Goal: Obtain resource: Obtain resource

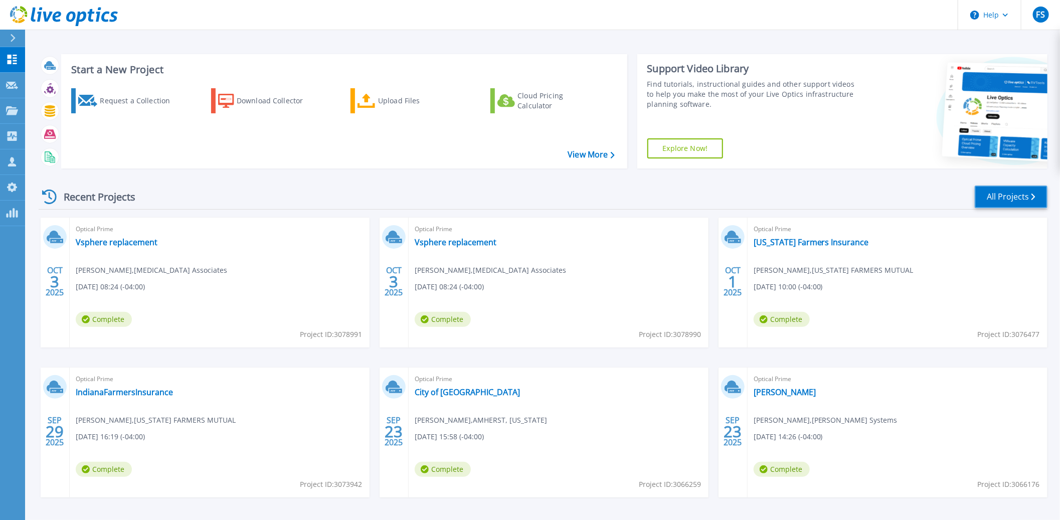
click at [1017, 202] on link "All Projects" at bounding box center [1011, 197] width 73 height 23
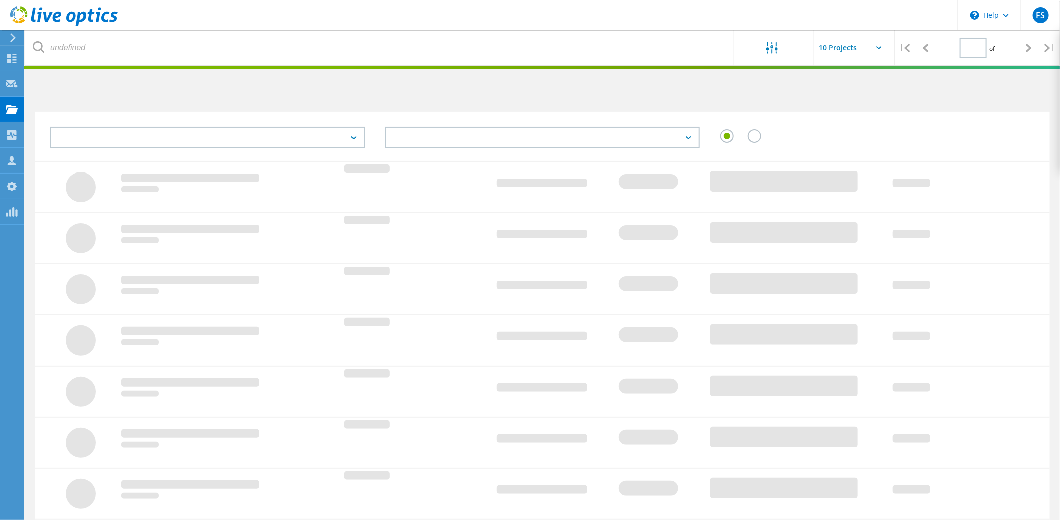
type input "1"
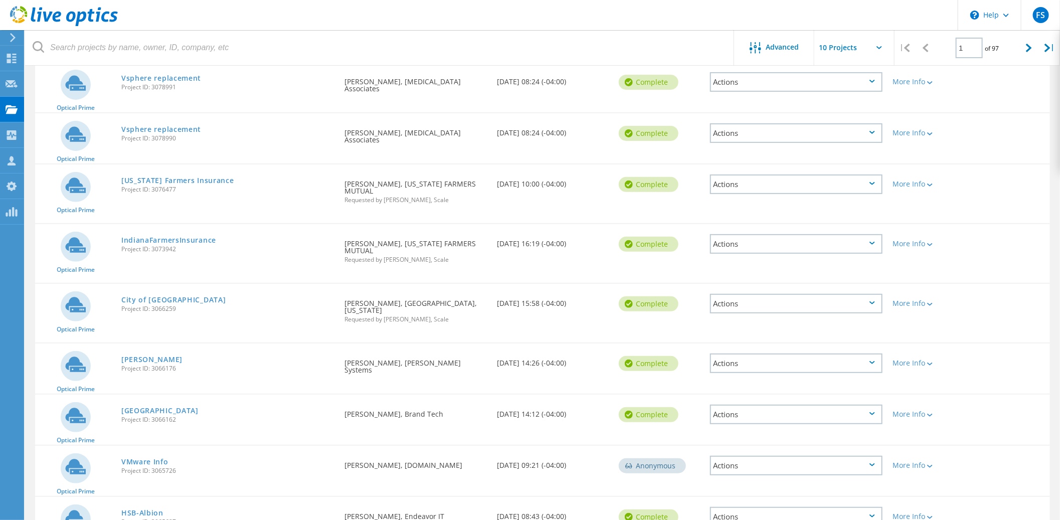
scroll to position [129, 0]
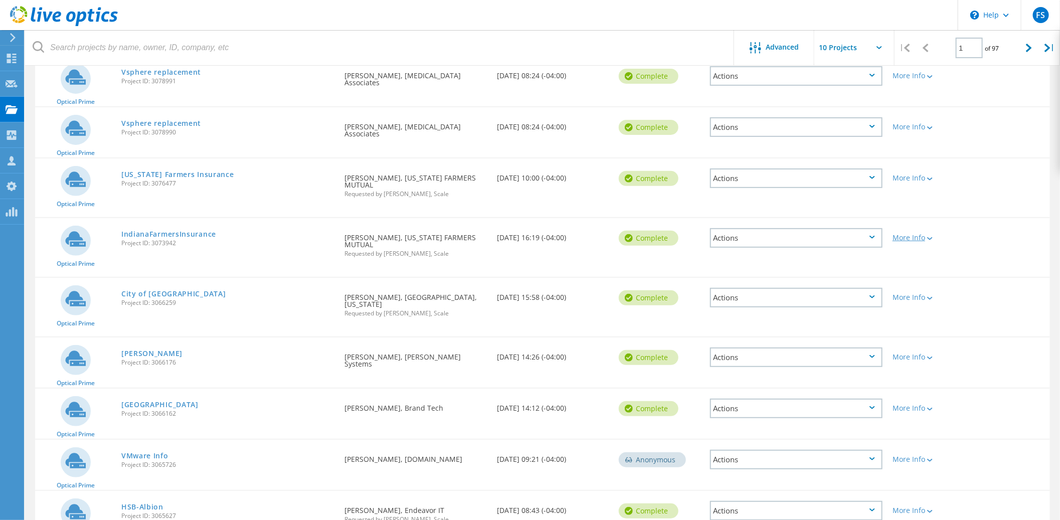
click at [931, 237] on icon at bounding box center [930, 238] width 6 height 3
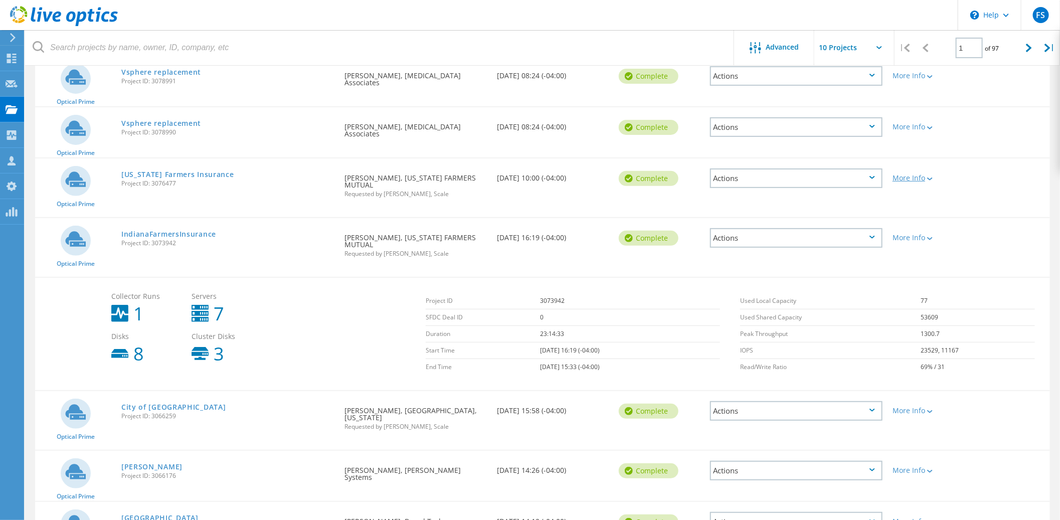
click at [933, 174] on lo-svg-helper at bounding box center [929, 178] width 8 height 9
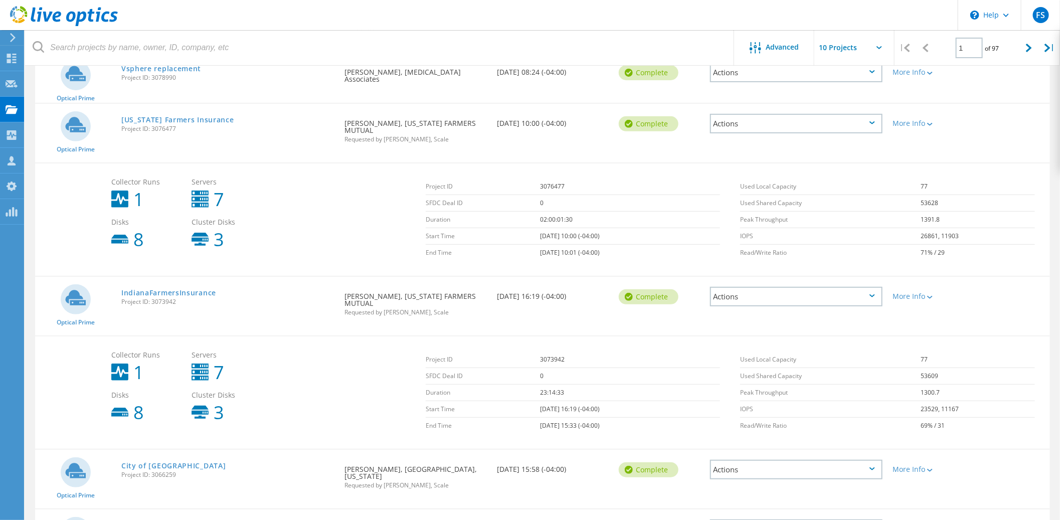
scroll to position [183, 0]
click at [176, 290] on link "IndianaFarmersInsurance" at bounding box center [168, 293] width 95 height 7
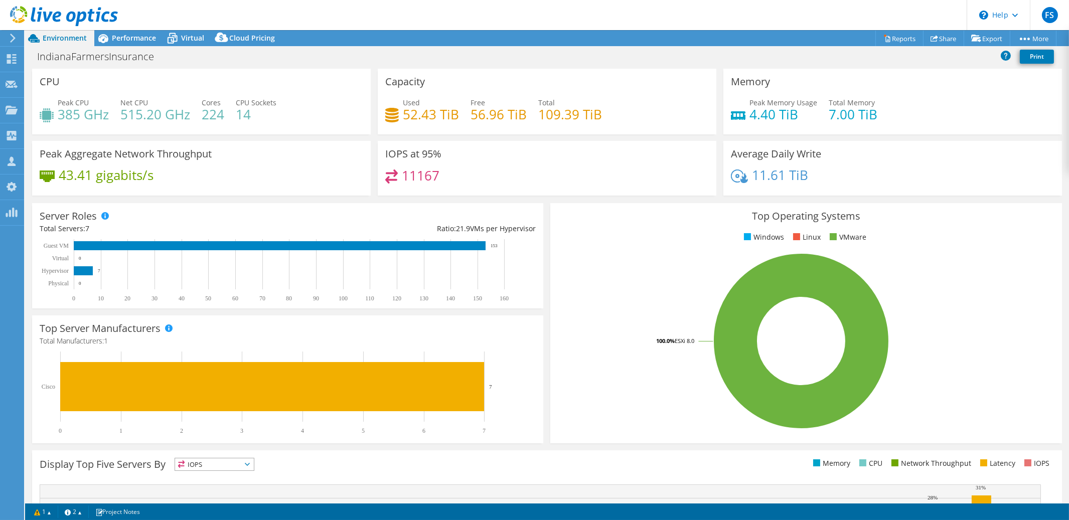
select select "USD"
click at [130, 42] on span "Performance" at bounding box center [134, 38] width 44 height 10
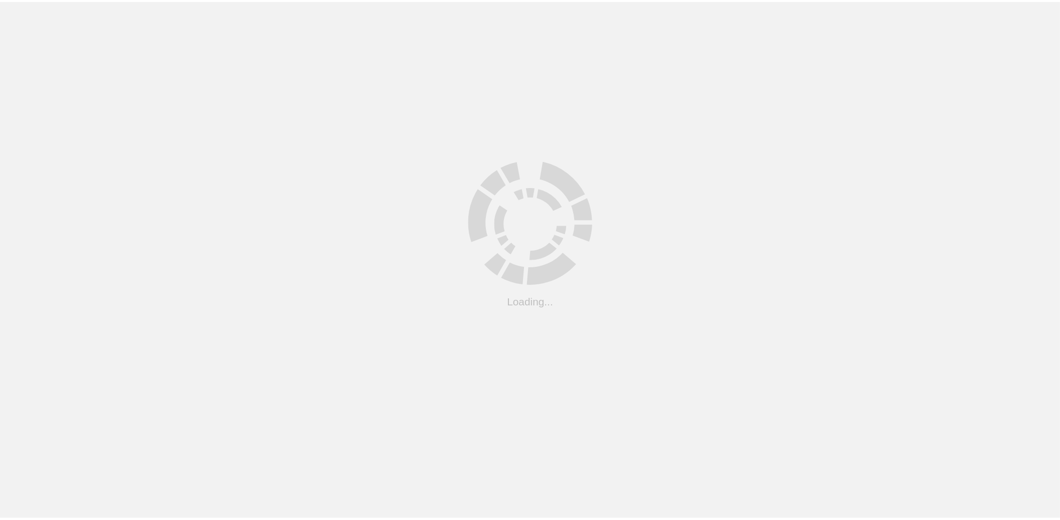
scroll to position [183, 0]
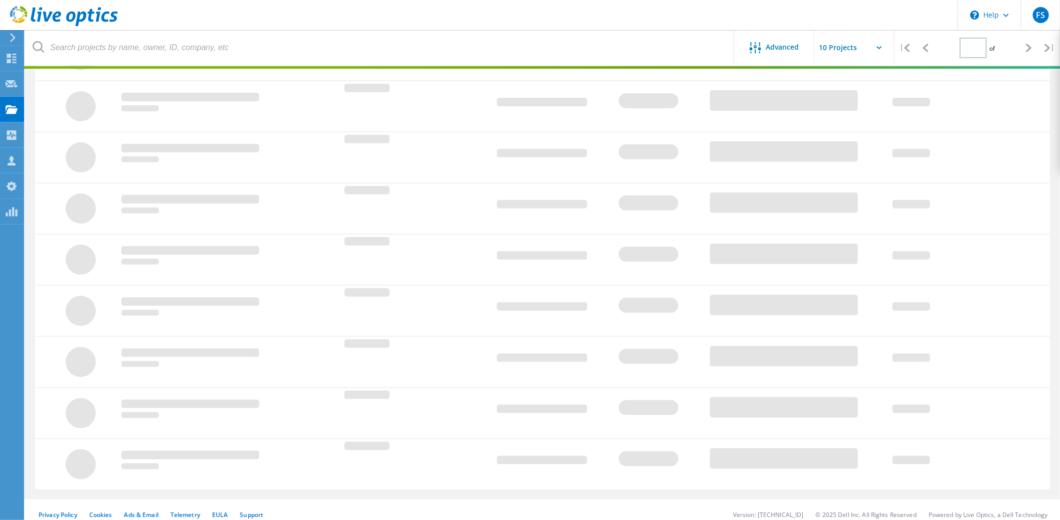
type input "1"
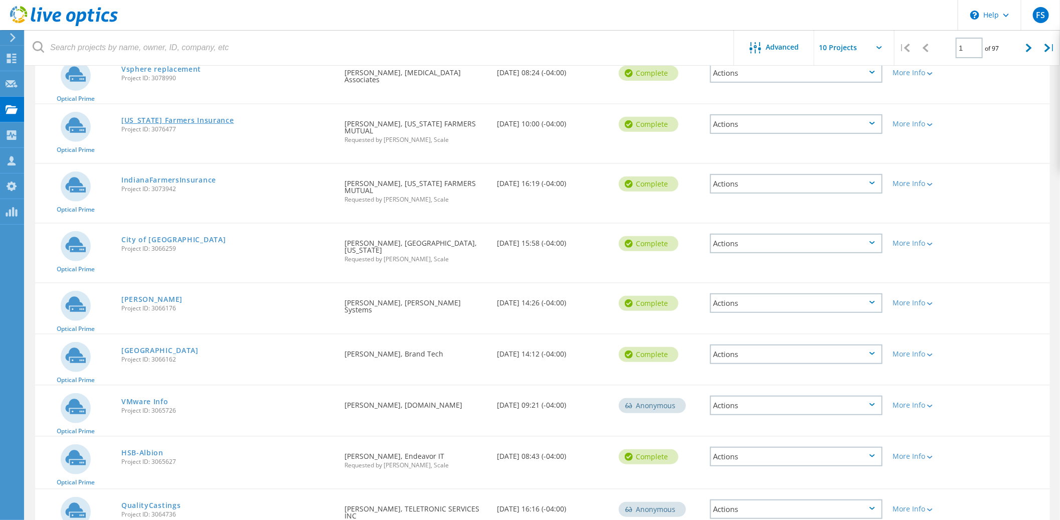
click at [196, 117] on link "Indiana Farmers Insurance" at bounding box center [177, 120] width 113 height 7
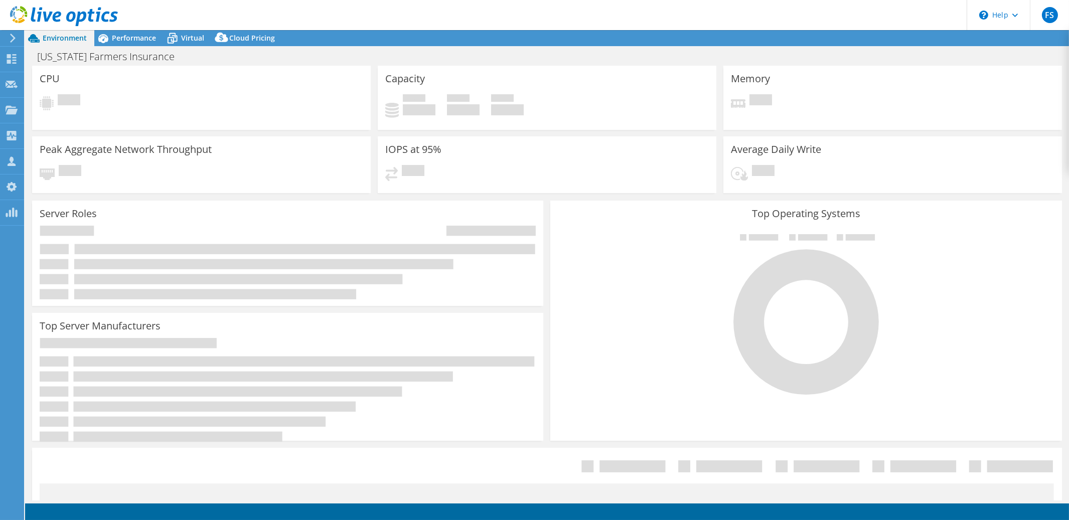
select select "USD"
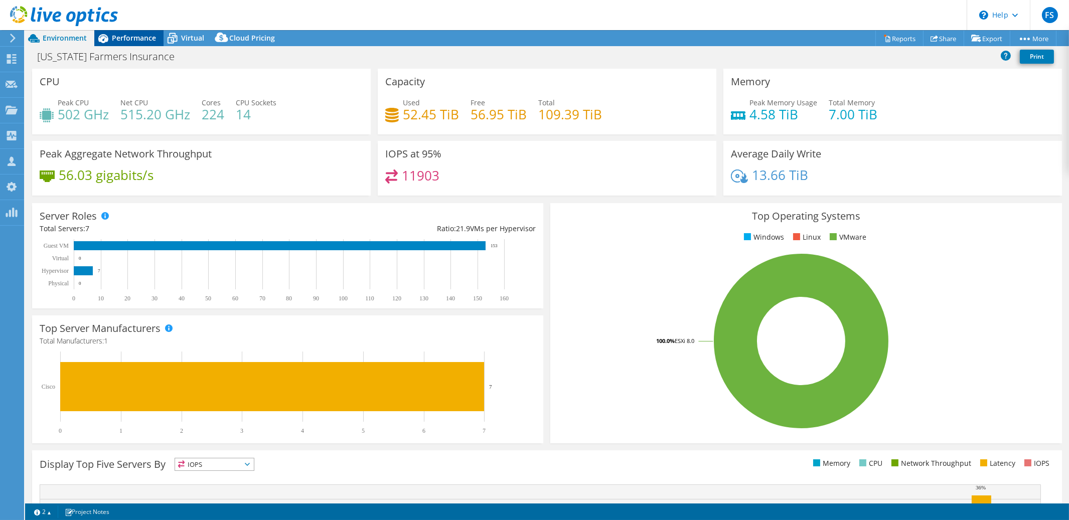
click at [143, 40] on span "Performance" at bounding box center [134, 38] width 44 height 10
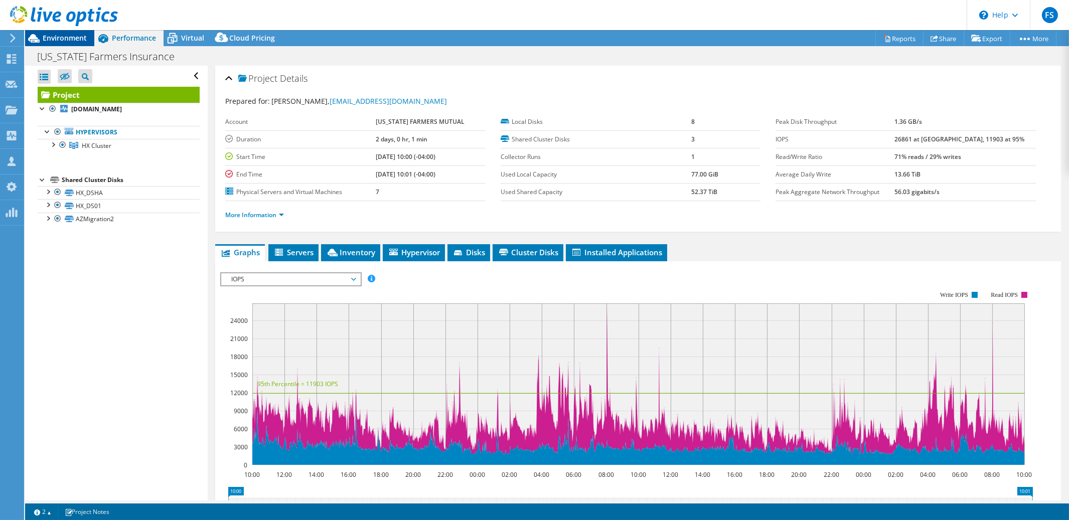
click at [62, 38] on span "Environment" at bounding box center [65, 38] width 44 height 10
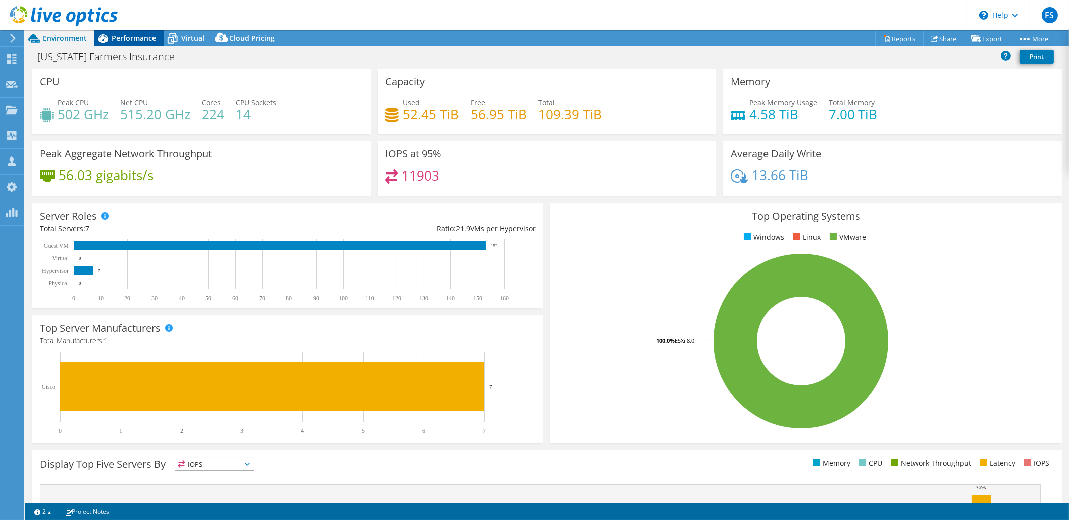
click at [138, 38] on span "Performance" at bounding box center [134, 38] width 44 height 10
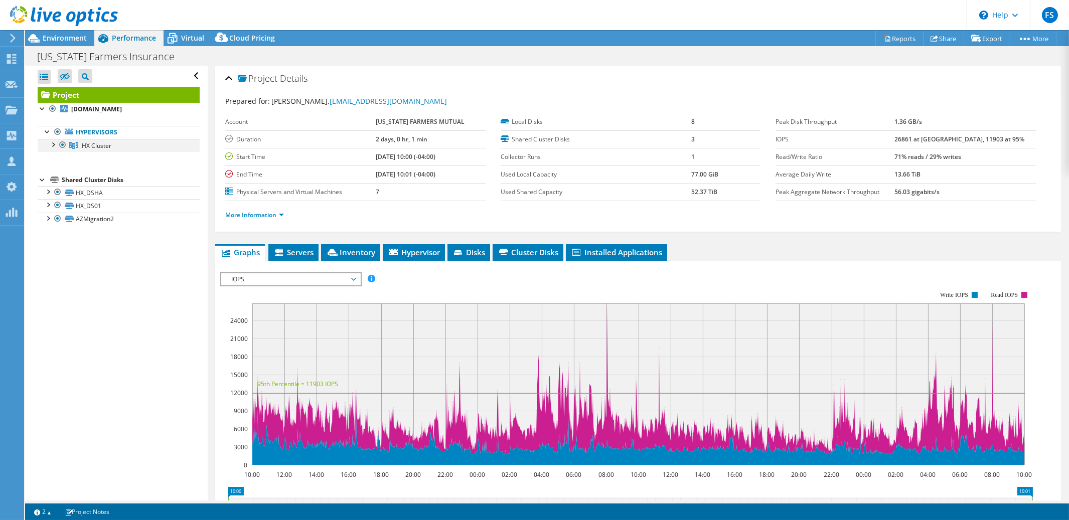
click at [54, 144] on div at bounding box center [53, 144] width 10 height 10
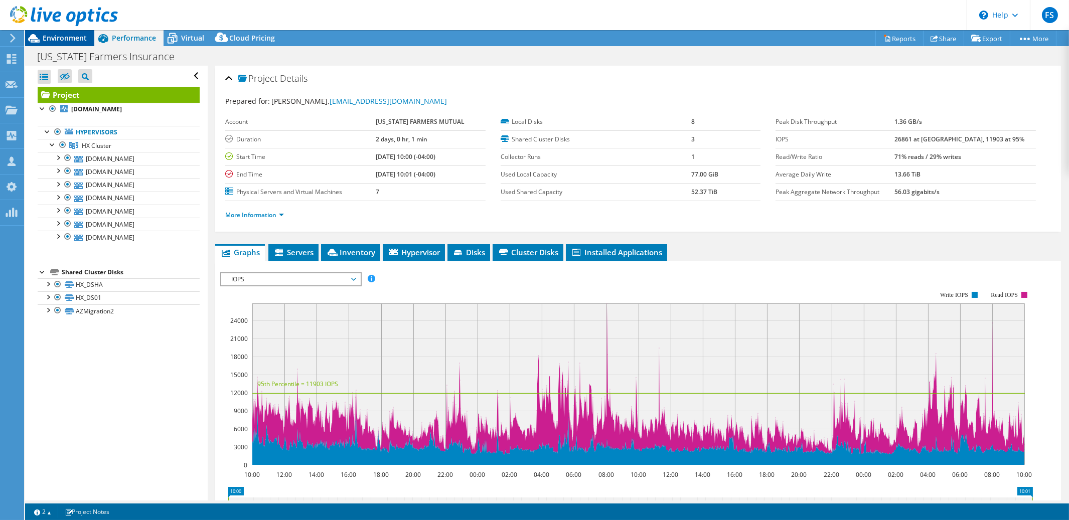
click at [65, 40] on span "Environment" at bounding box center [65, 38] width 44 height 10
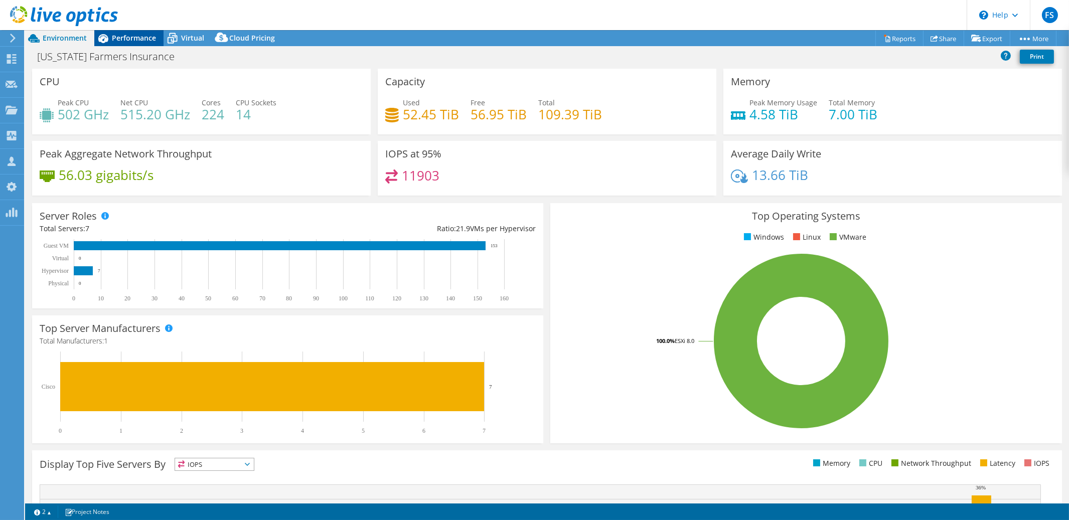
click at [130, 38] on span "Performance" at bounding box center [134, 38] width 44 height 10
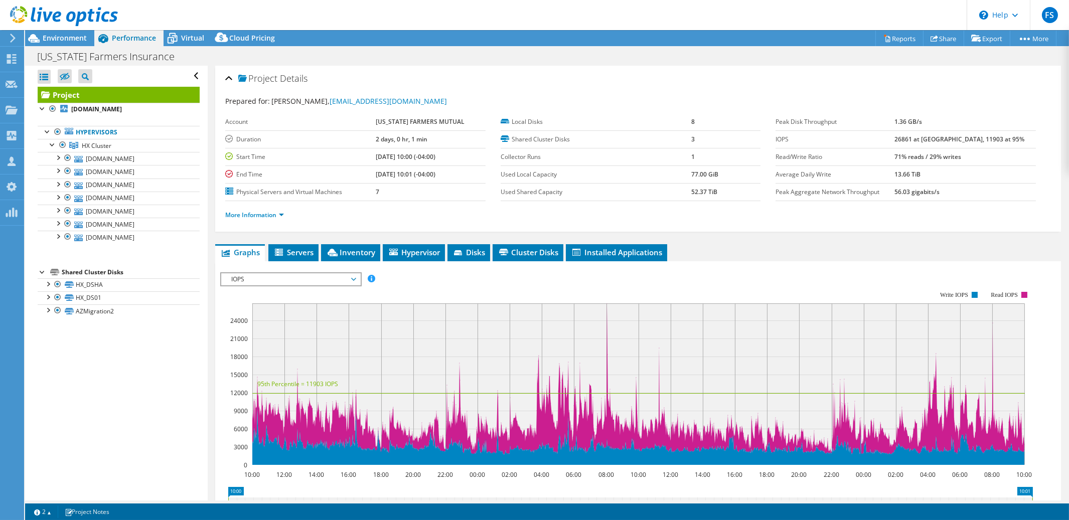
click at [353, 276] on span "IOPS" at bounding box center [290, 279] width 129 height 12
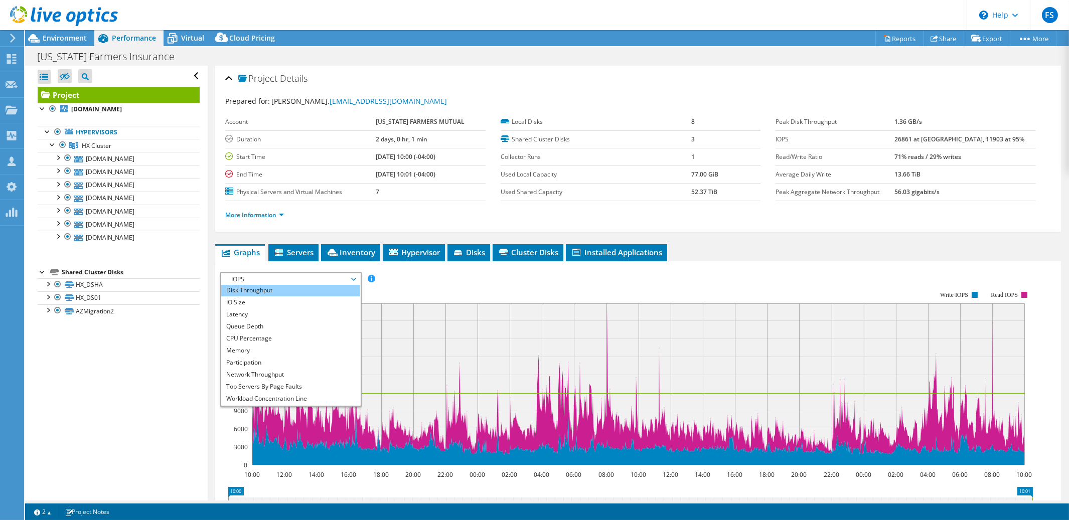
scroll to position [36, 0]
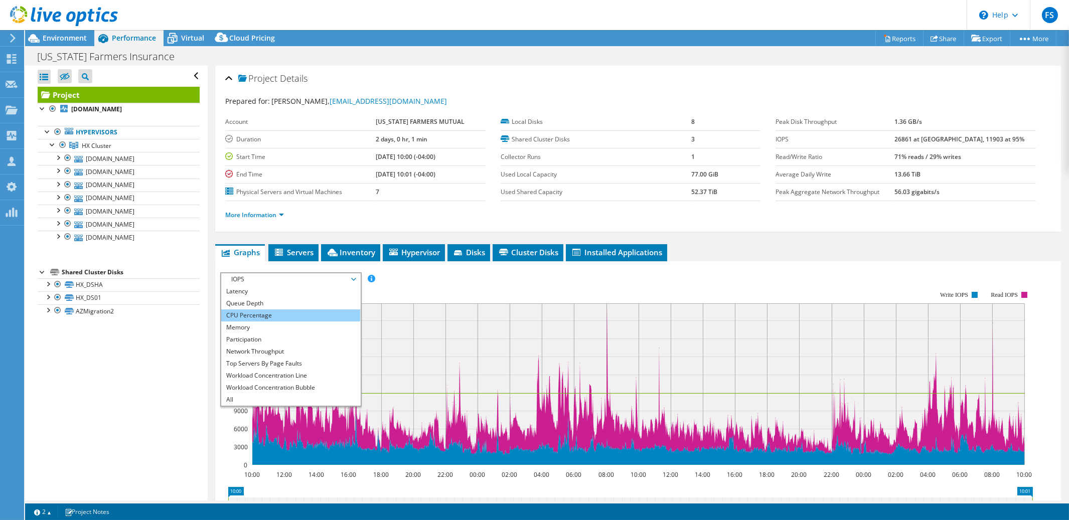
click at [304, 312] on li "CPU Percentage" at bounding box center [290, 316] width 139 height 12
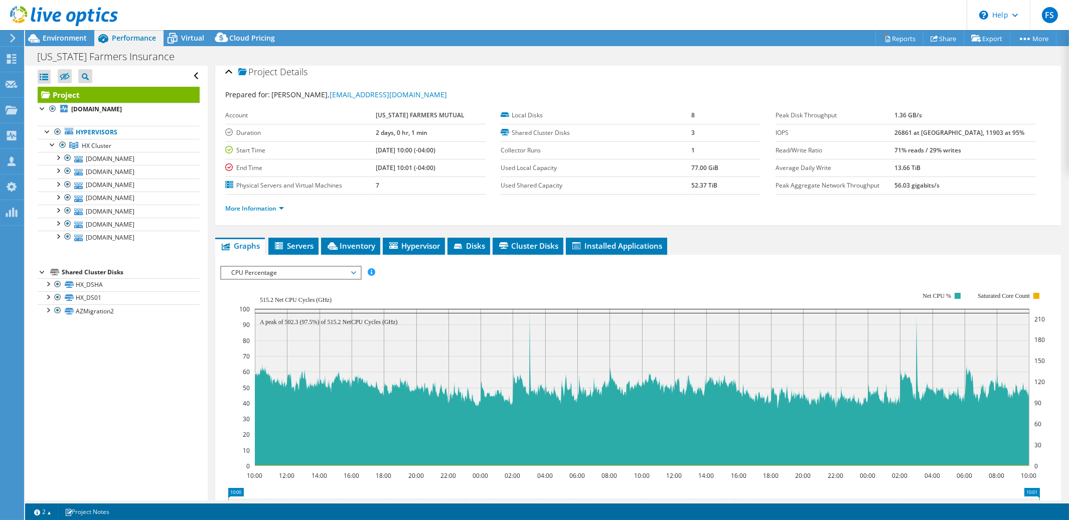
scroll to position [0, 0]
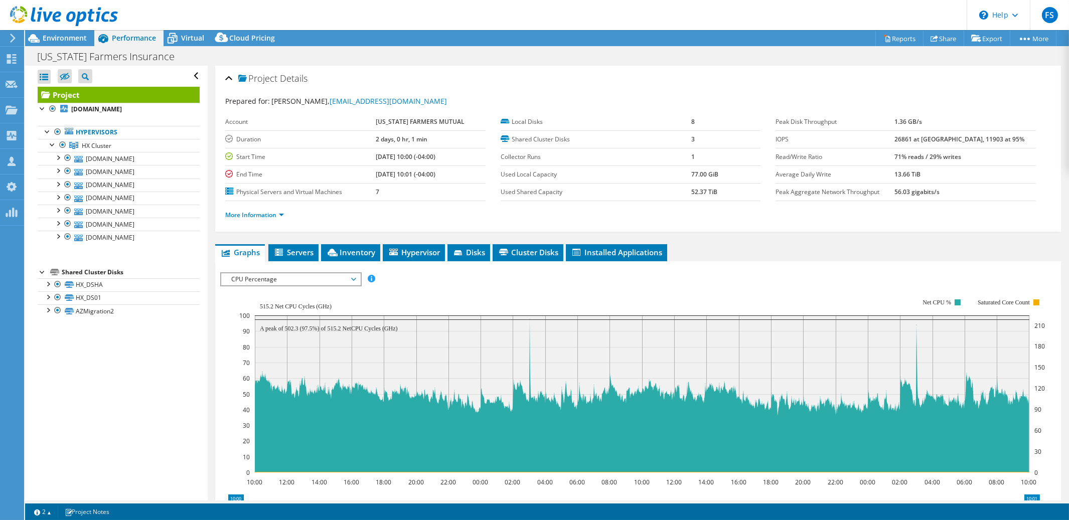
click at [353, 279] on span "CPU Percentage" at bounding box center [290, 279] width 129 height 12
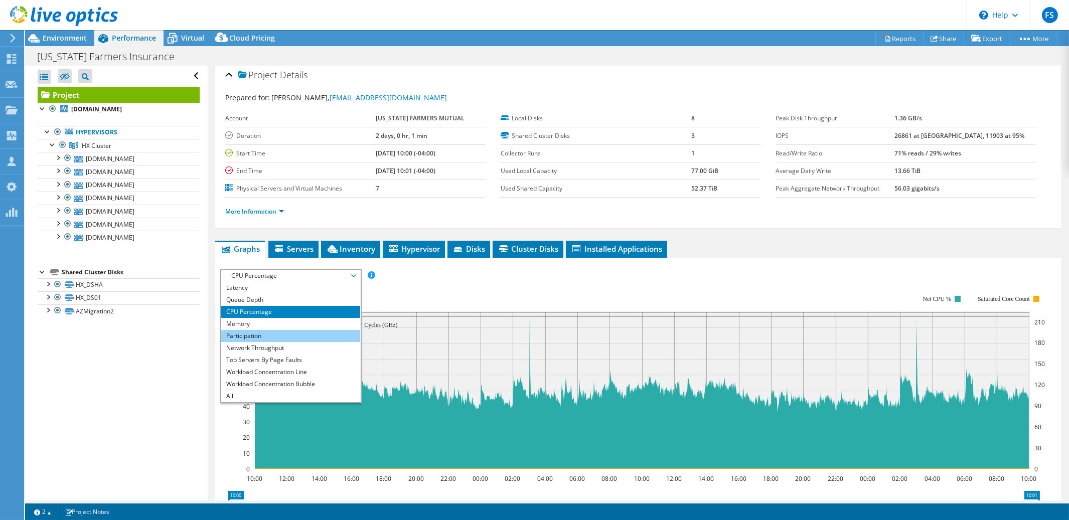
scroll to position [23, 0]
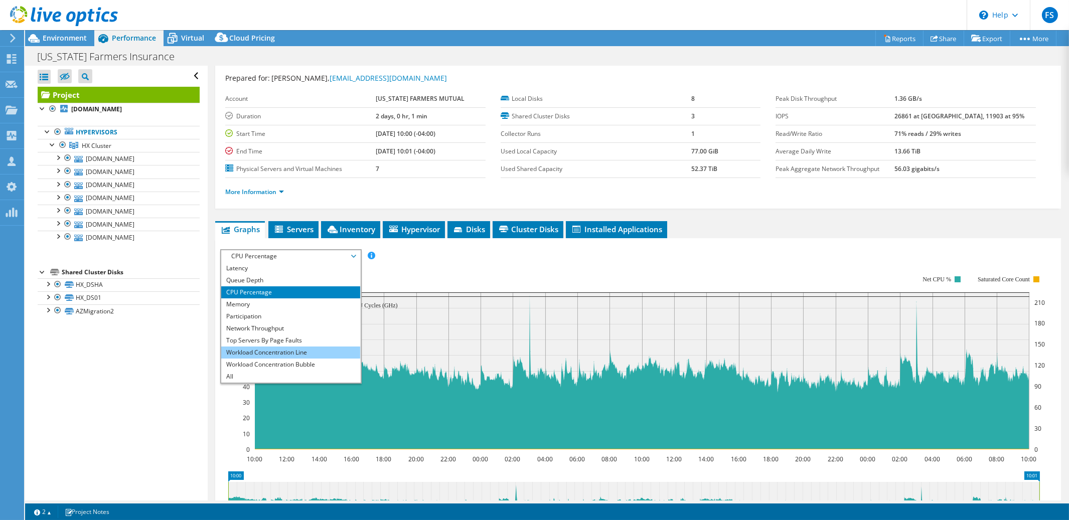
click at [282, 348] on li "Workload Concentration Line" at bounding box center [290, 353] width 139 height 12
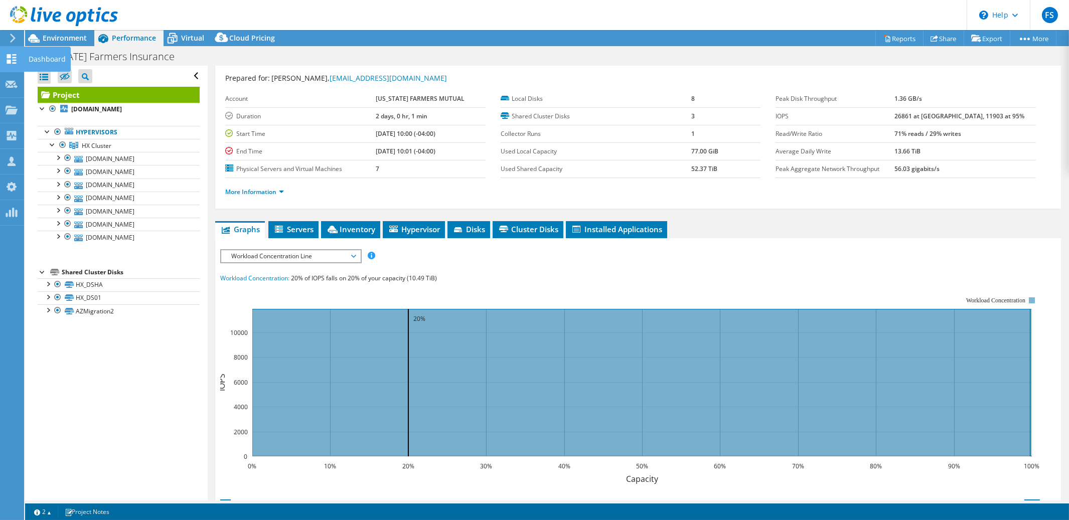
click at [12, 58] on icon at bounding box center [12, 59] width 12 height 10
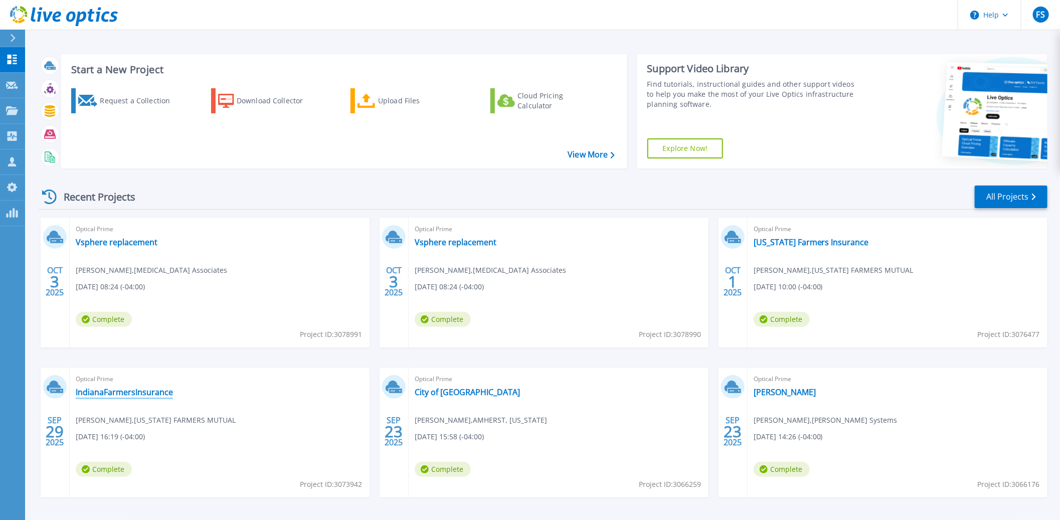
click at [111, 396] on link "IndianaFarmersInsurance" at bounding box center [124, 392] width 97 height 10
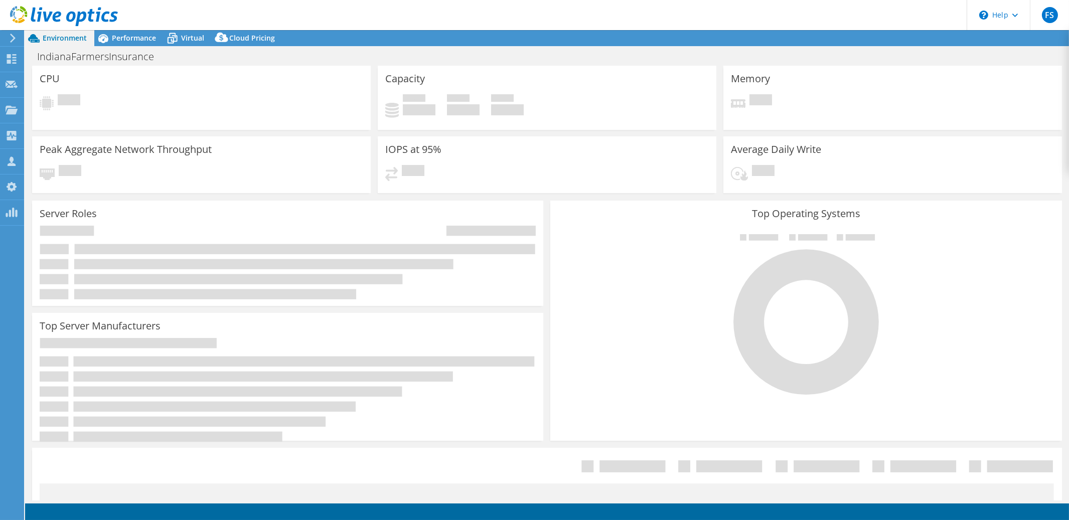
select select "USD"
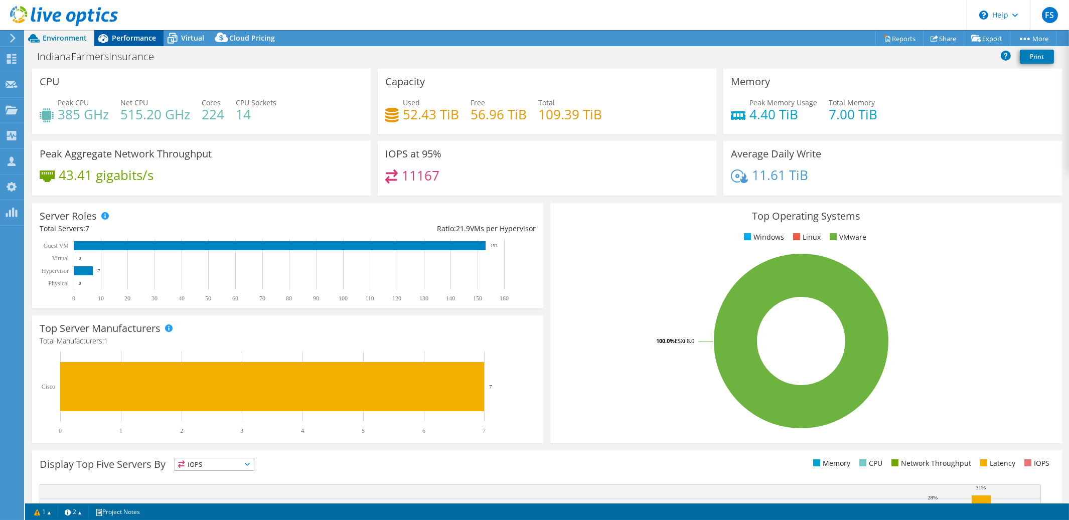
click at [135, 41] on span "Performance" at bounding box center [134, 38] width 44 height 10
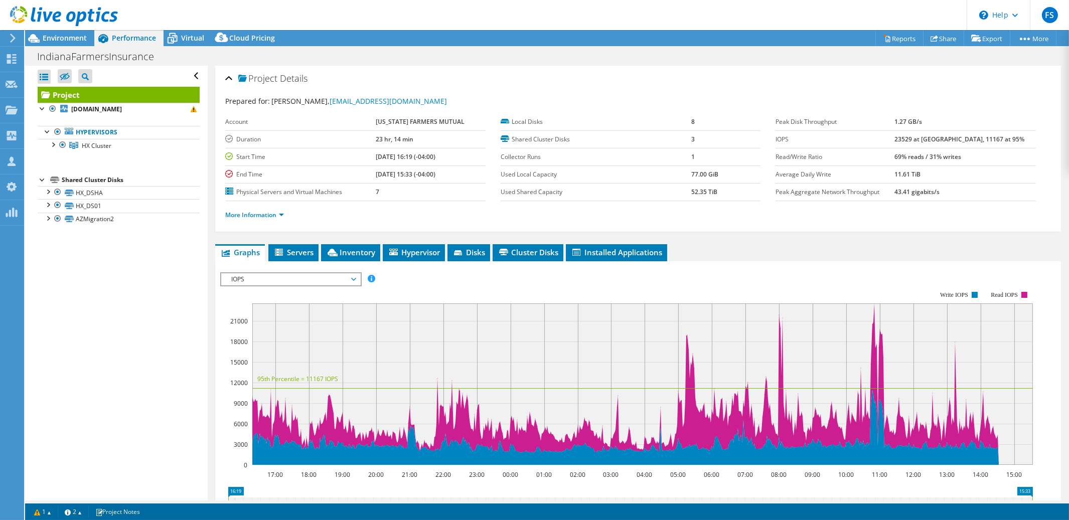
click at [352, 279] on span "IOPS" at bounding box center [290, 279] width 129 height 12
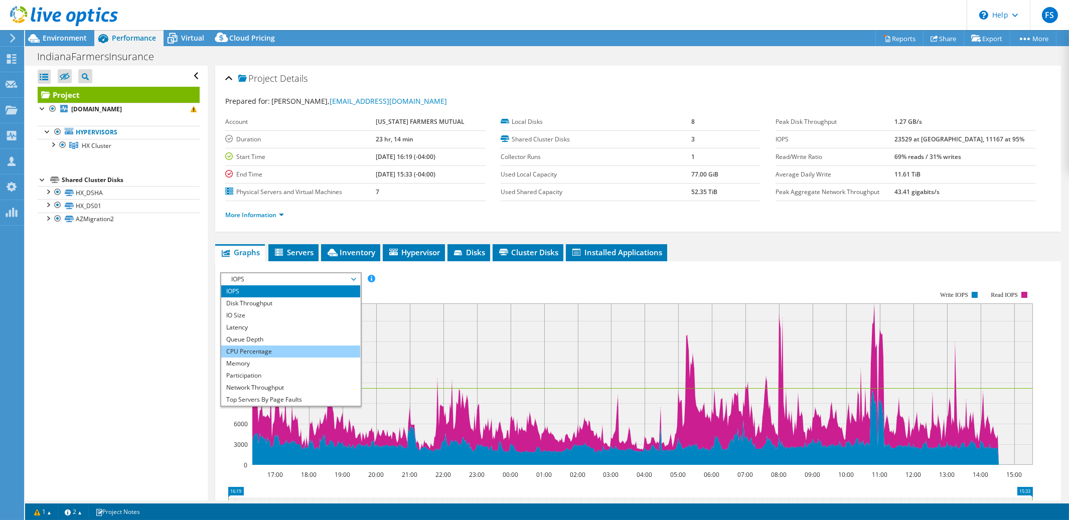
click at [315, 349] on li "CPU Percentage" at bounding box center [290, 352] width 139 height 12
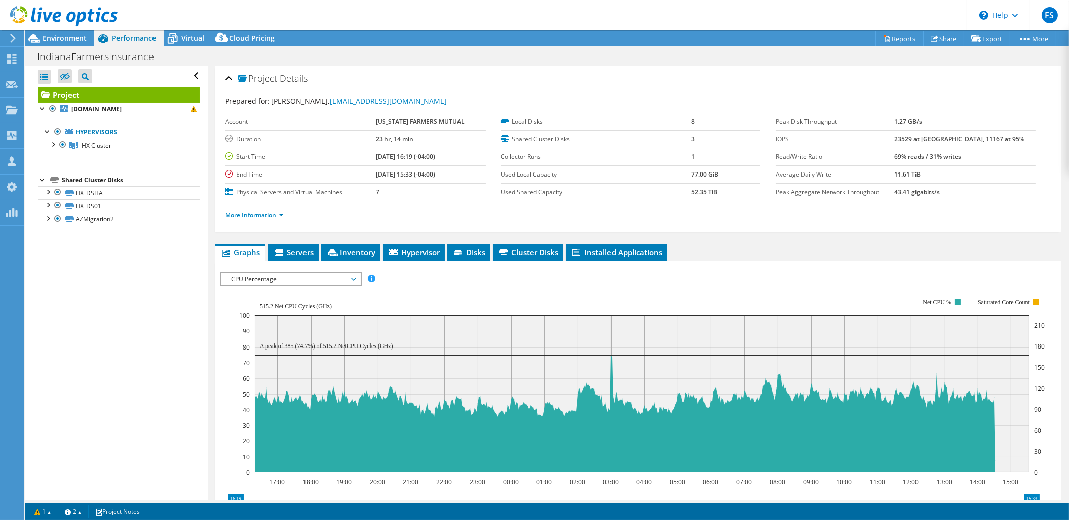
click at [354, 278] on span "CPU Percentage" at bounding box center [290, 279] width 129 height 12
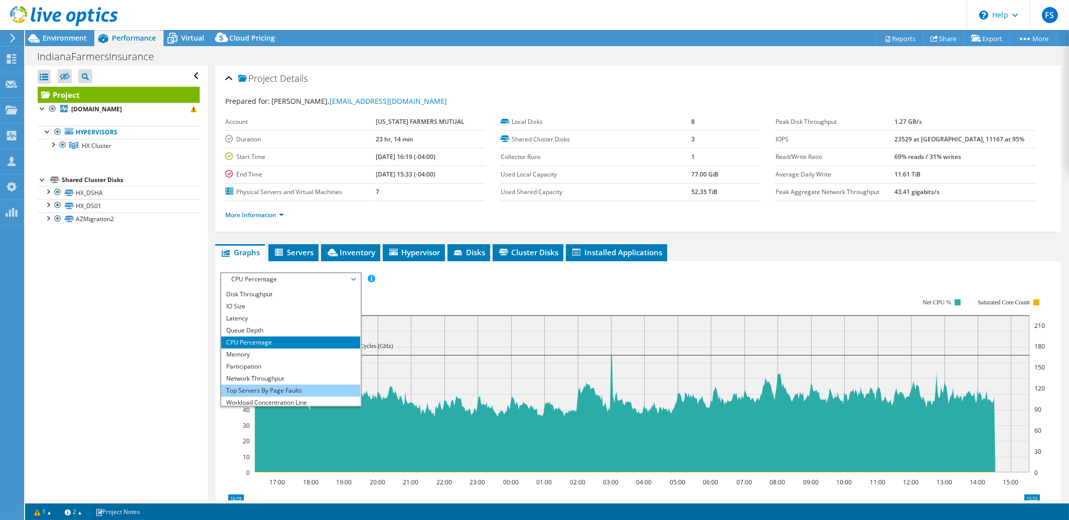
scroll to position [36, 0]
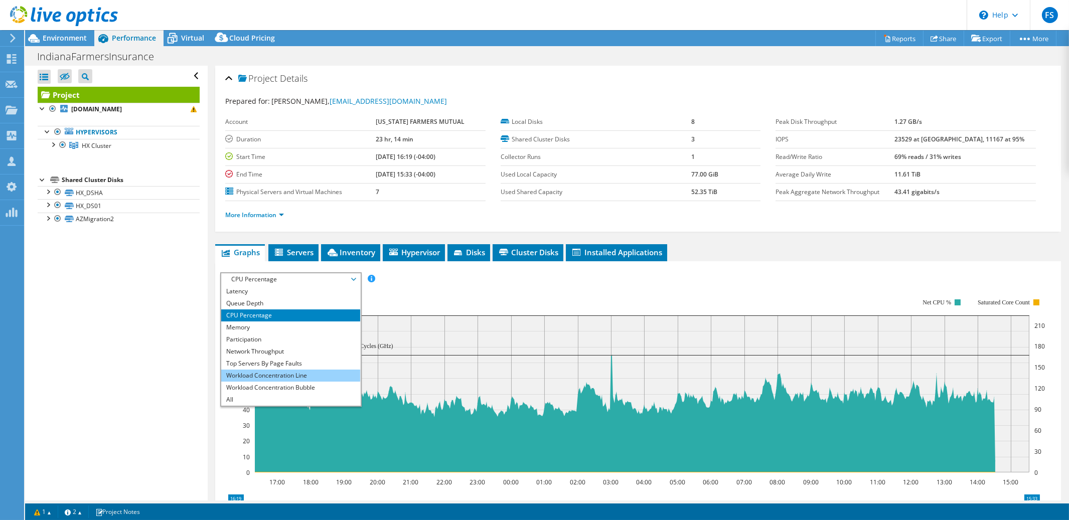
click at [289, 376] on li "Workload Concentration Line" at bounding box center [290, 376] width 139 height 12
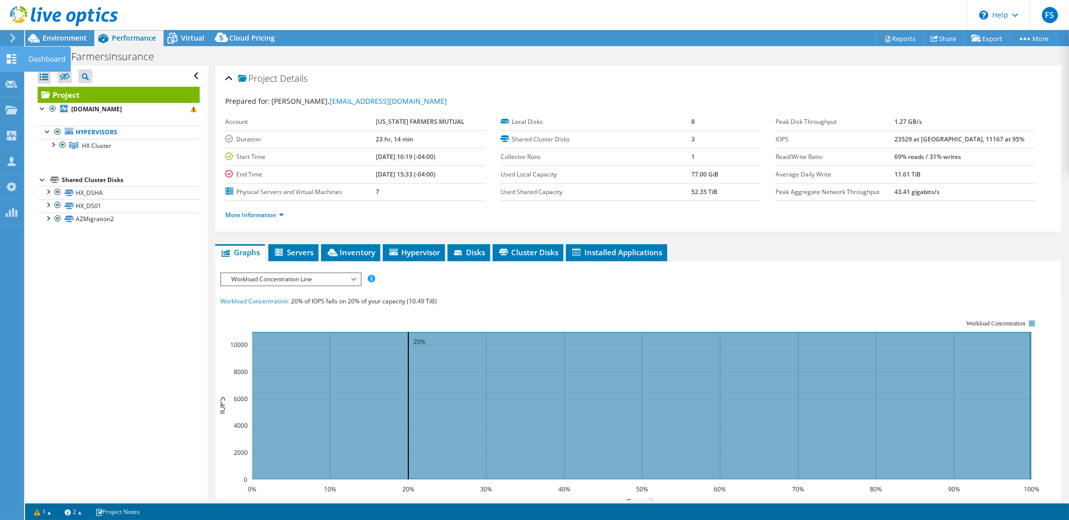
click at [7, 58] on icon at bounding box center [12, 59] width 12 height 10
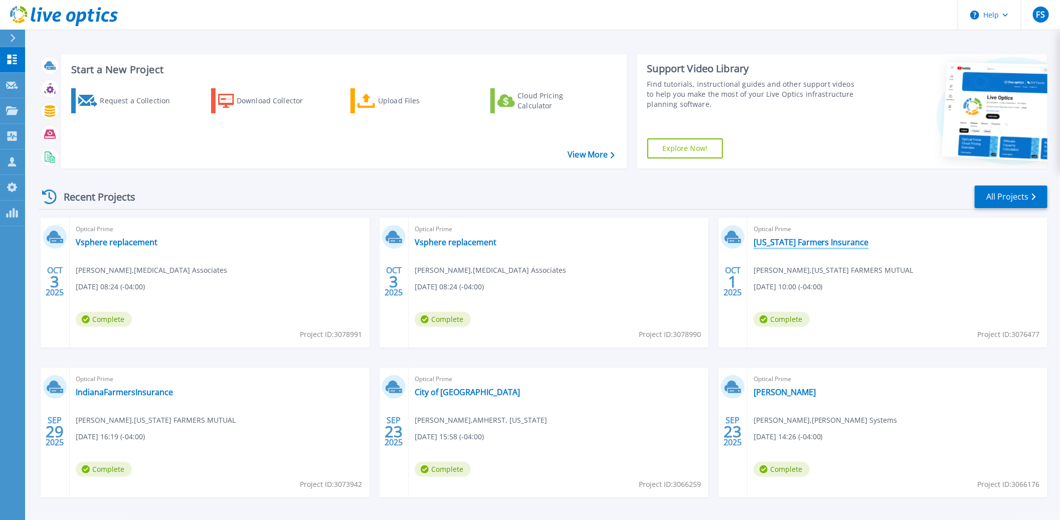
click at [802, 245] on link "[US_STATE] Farmers Insurance" at bounding box center [811, 242] width 115 height 10
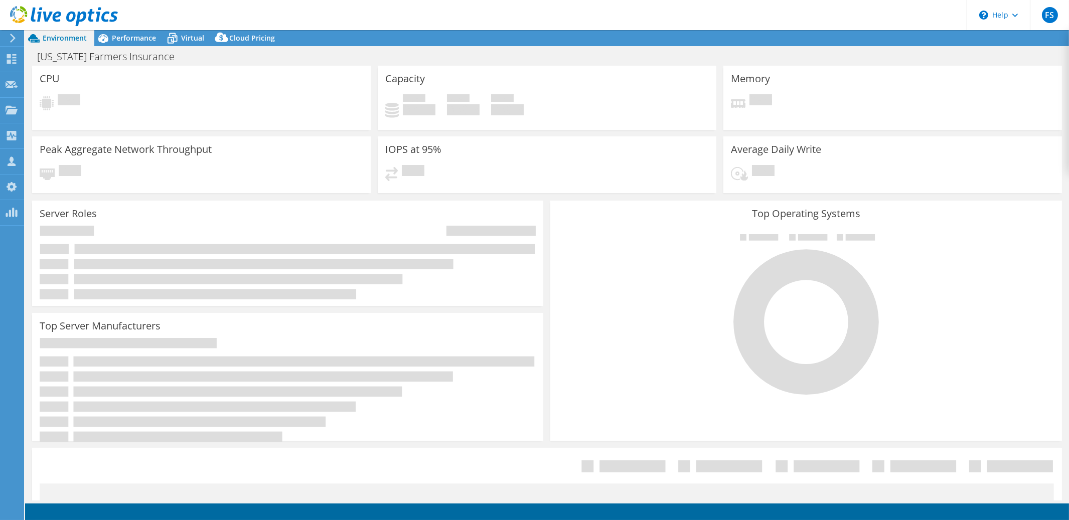
select select "USD"
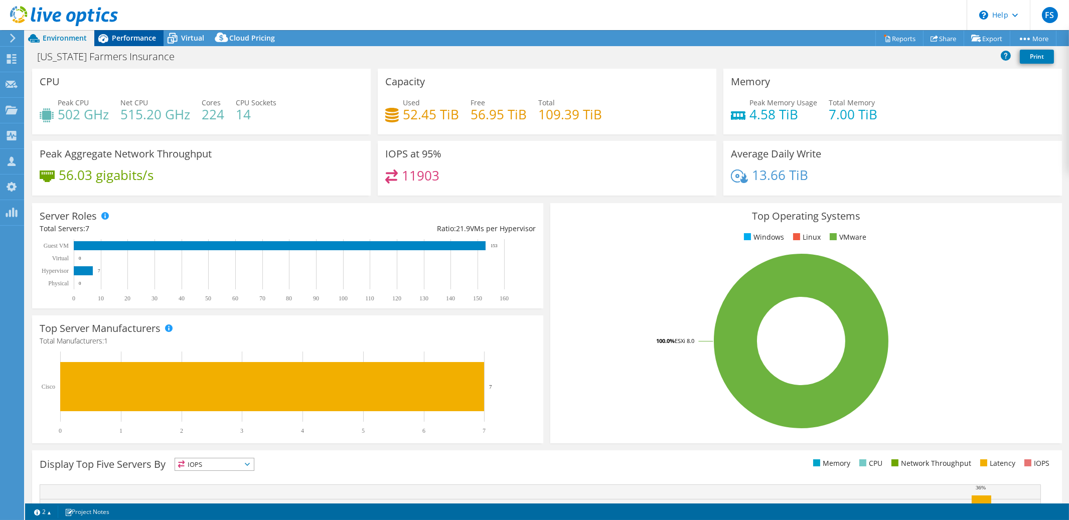
click at [132, 40] on span "Performance" at bounding box center [134, 38] width 44 height 10
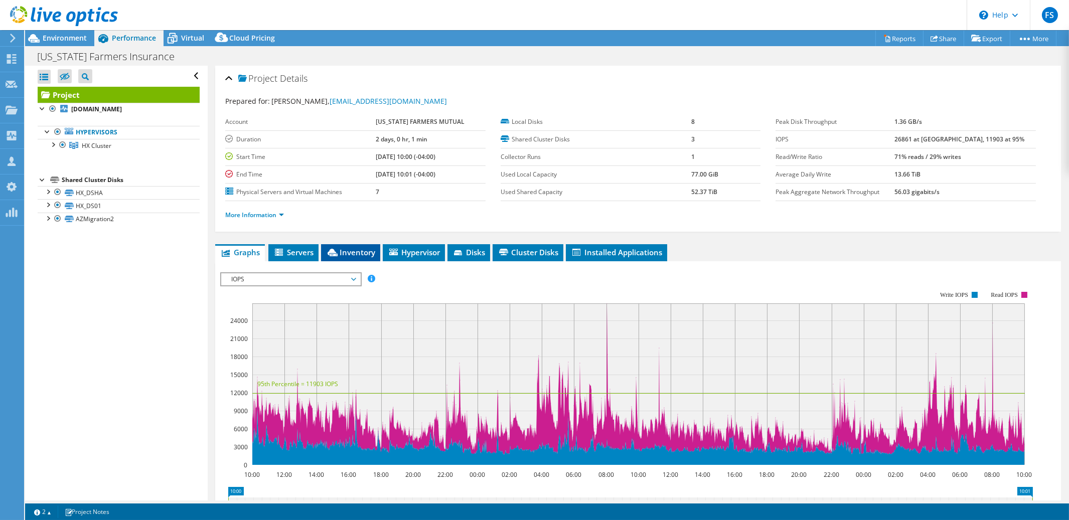
click at [353, 252] on span "Inventory" at bounding box center [350, 252] width 49 height 10
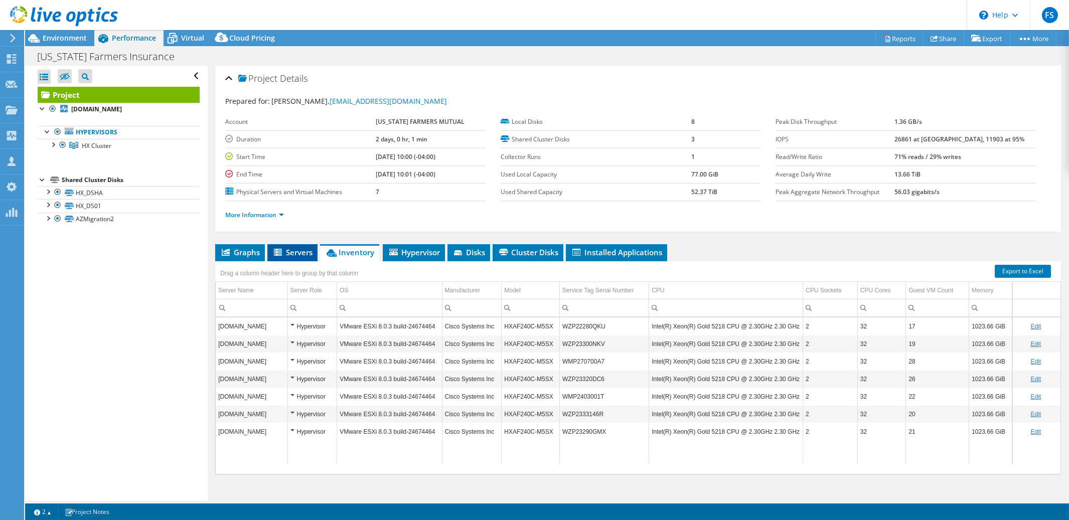
click at [298, 250] on span "Servers" at bounding box center [292, 252] width 40 height 10
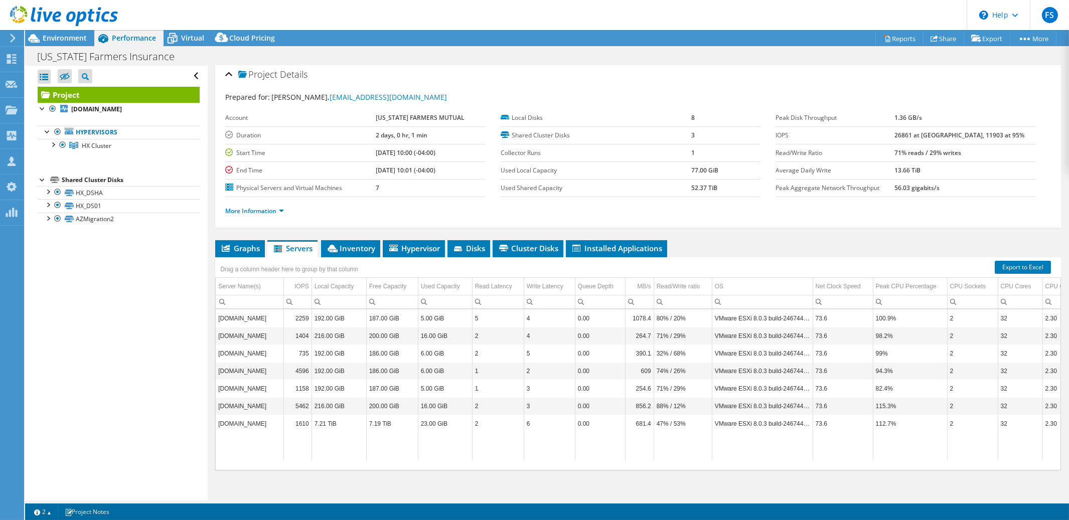
scroll to position [2, 0]
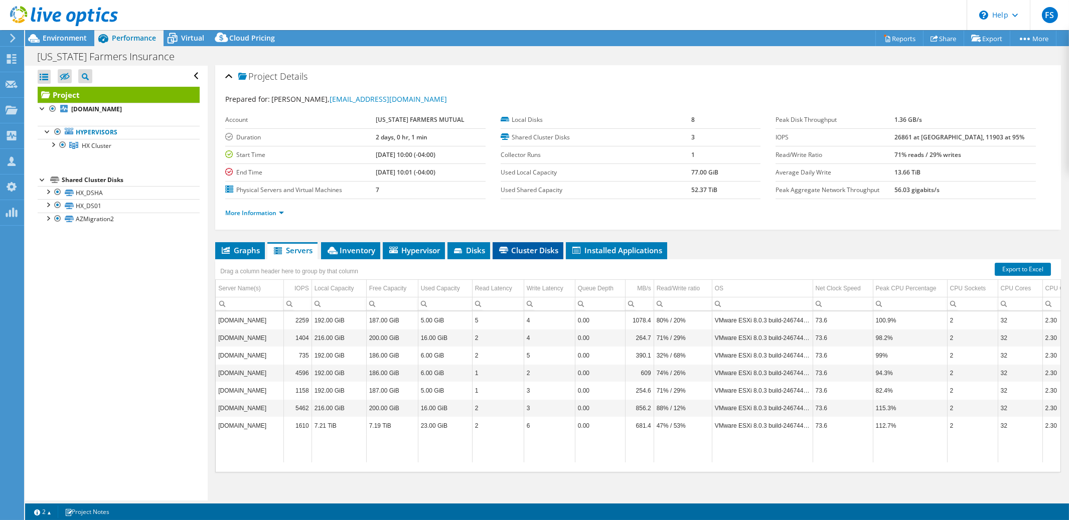
click at [532, 250] on span "Cluster Disks" at bounding box center [528, 250] width 61 height 10
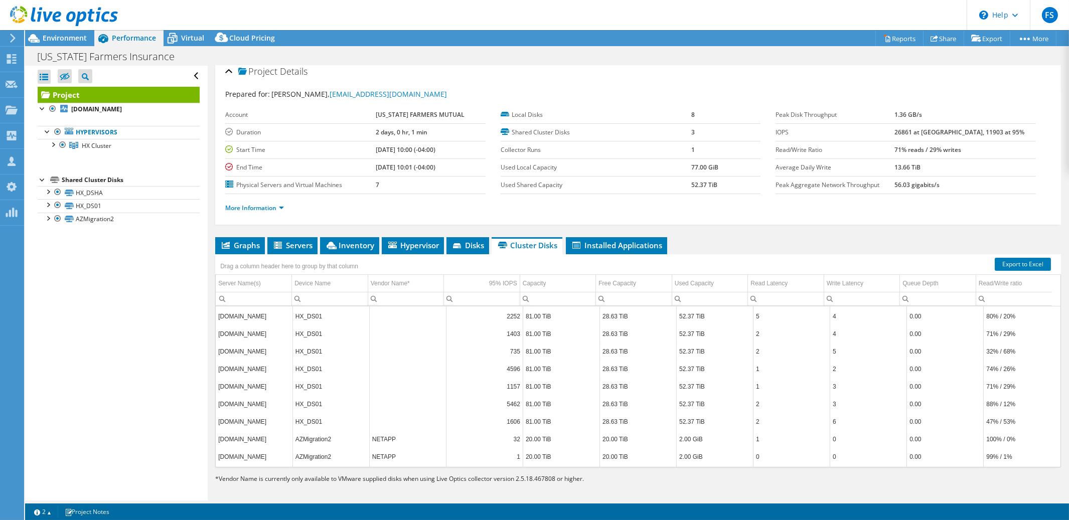
scroll to position [11, 0]
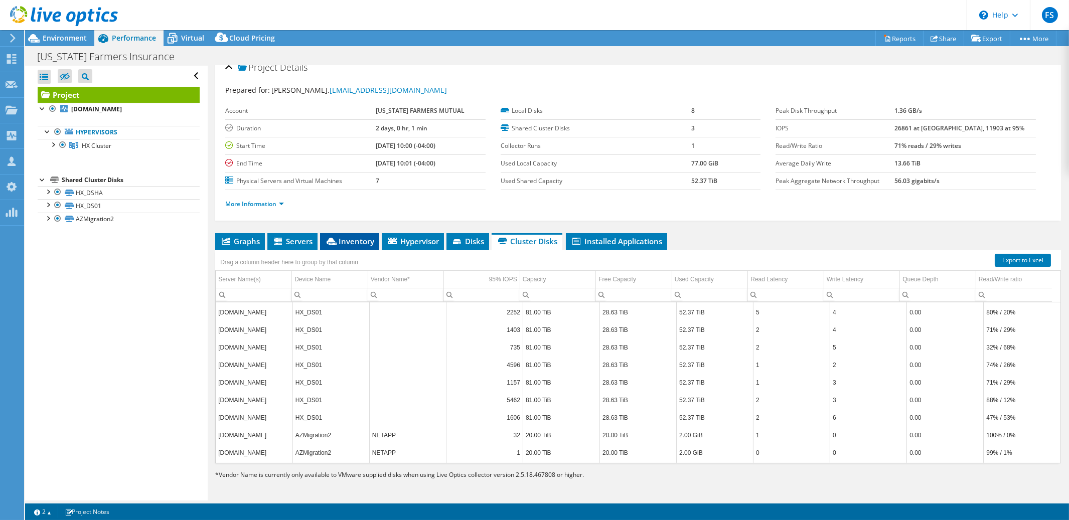
click at [350, 241] on span "Inventory" at bounding box center [349, 241] width 49 height 10
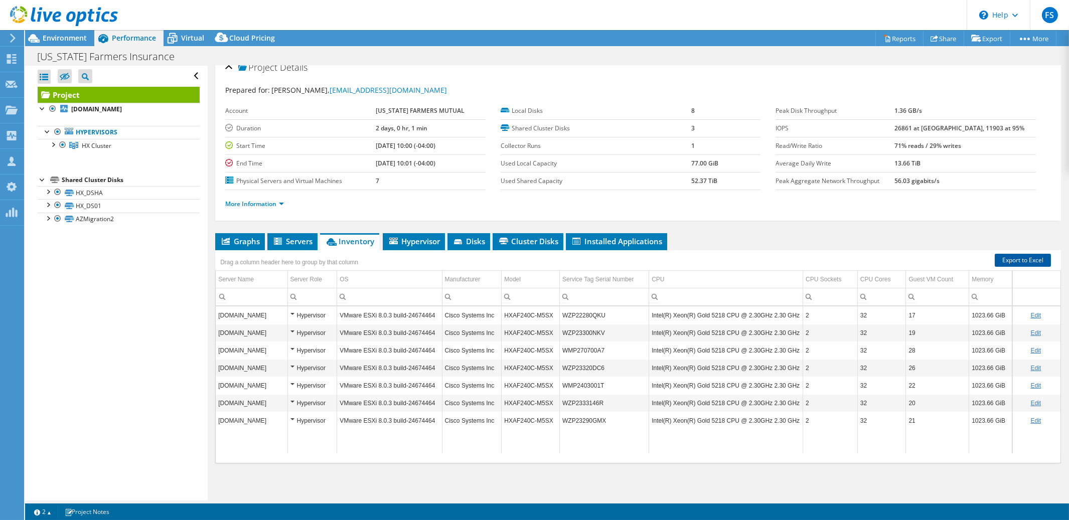
click at [1020, 259] on link "Export to Excel" at bounding box center [1023, 260] width 56 height 13
click at [191, 37] on span "Virtual" at bounding box center [192, 38] width 23 height 10
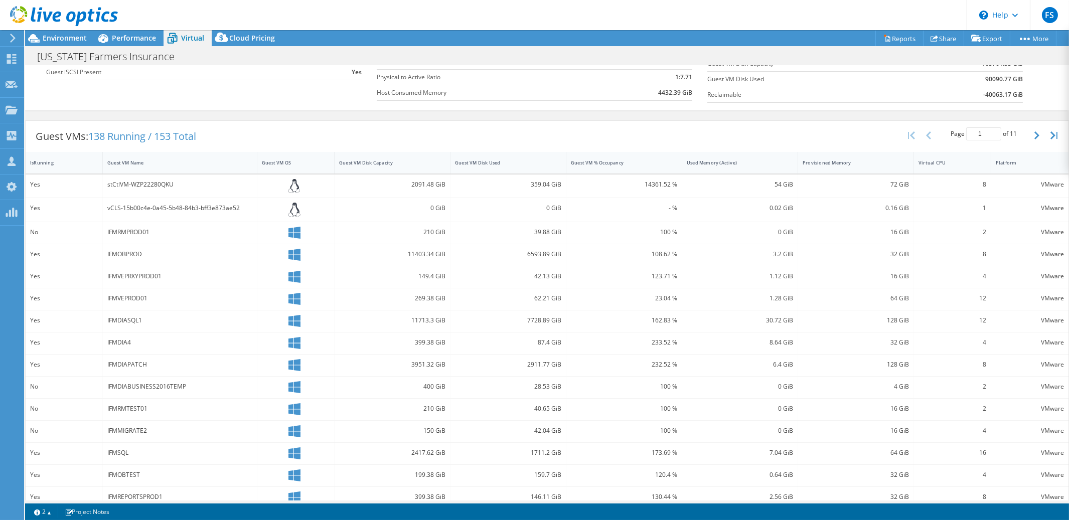
scroll to position [156, 0]
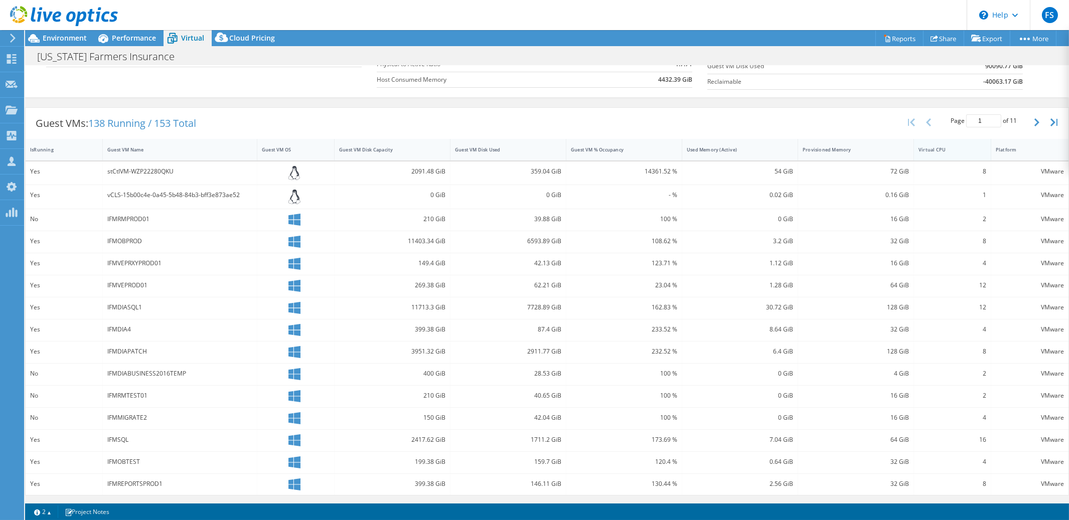
click at [954, 151] on div "Virtual CPU" at bounding box center [946, 149] width 56 height 7
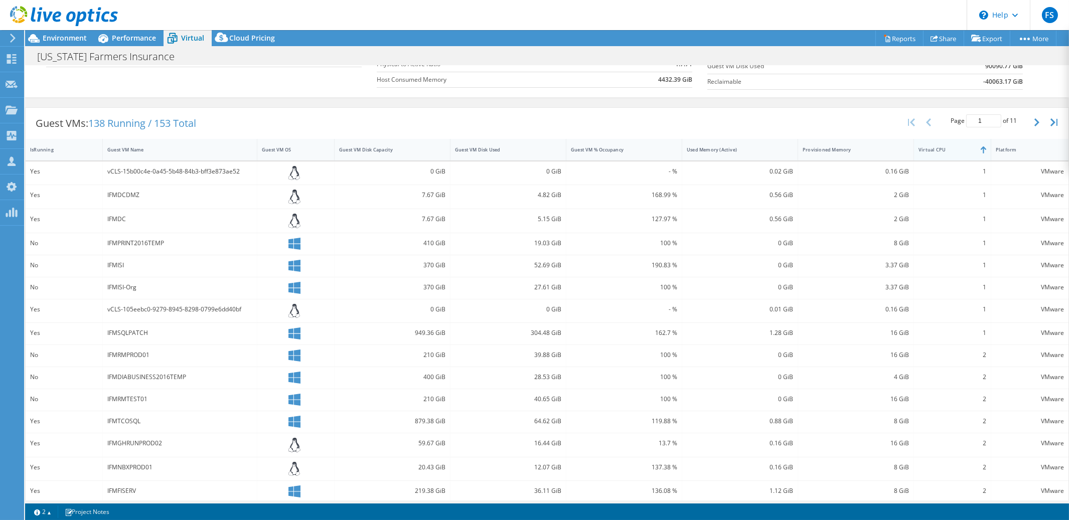
click at [954, 150] on div "Virtual CPU" at bounding box center [946, 149] width 56 height 7
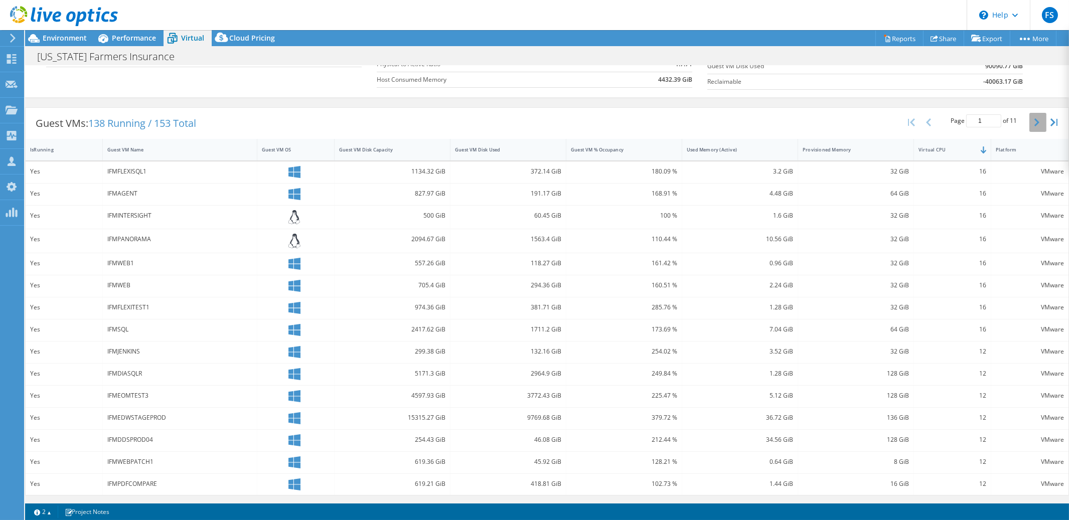
click at [1029, 124] on button "button" at bounding box center [1037, 122] width 17 height 19
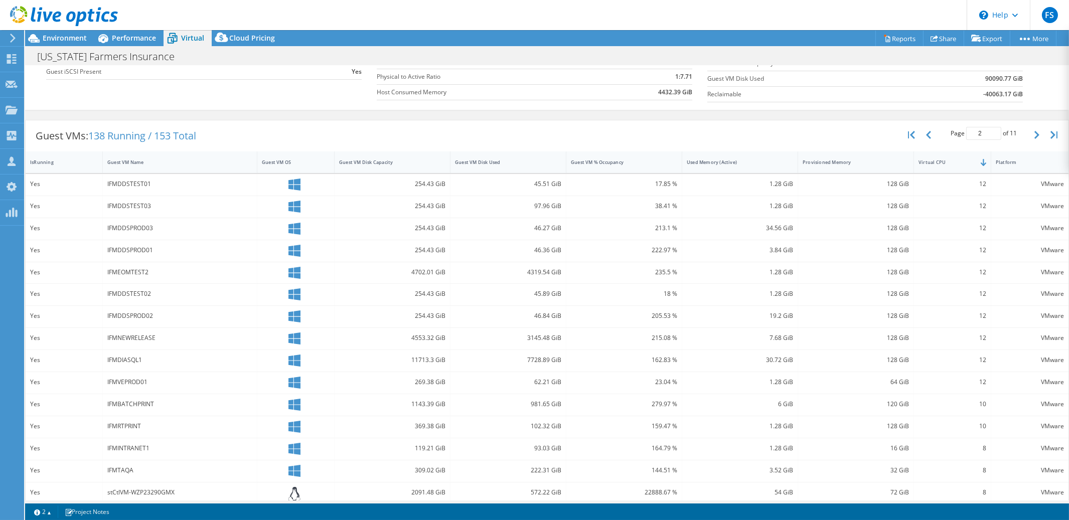
scroll to position [142, 0]
click at [908, 134] on icon "button" at bounding box center [911, 135] width 7 height 8
click at [885, 165] on div "Provisioned Memory" at bounding box center [850, 163] width 94 height 7
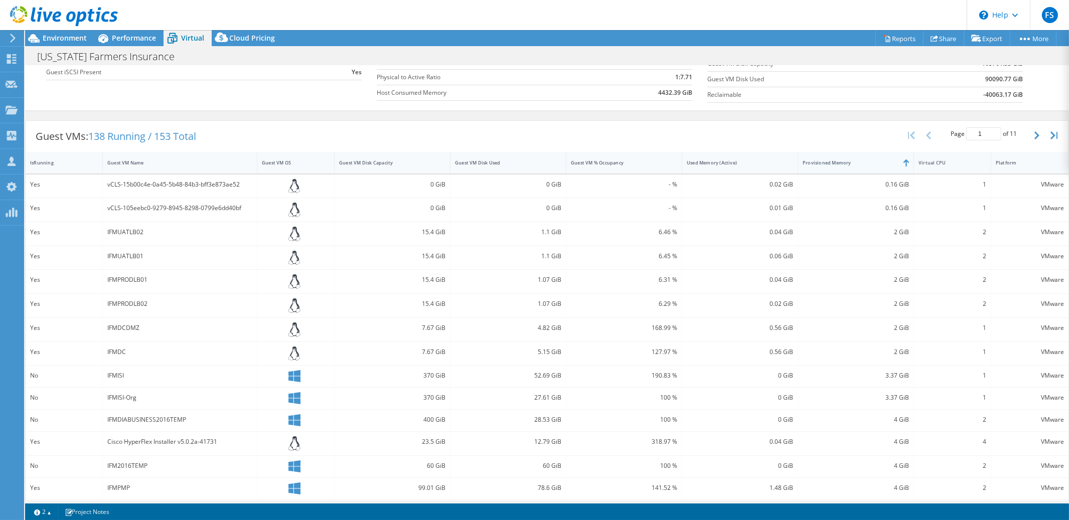
click at [885, 165] on div "Provisioned Memory" at bounding box center [850, 163] width 94 height 7
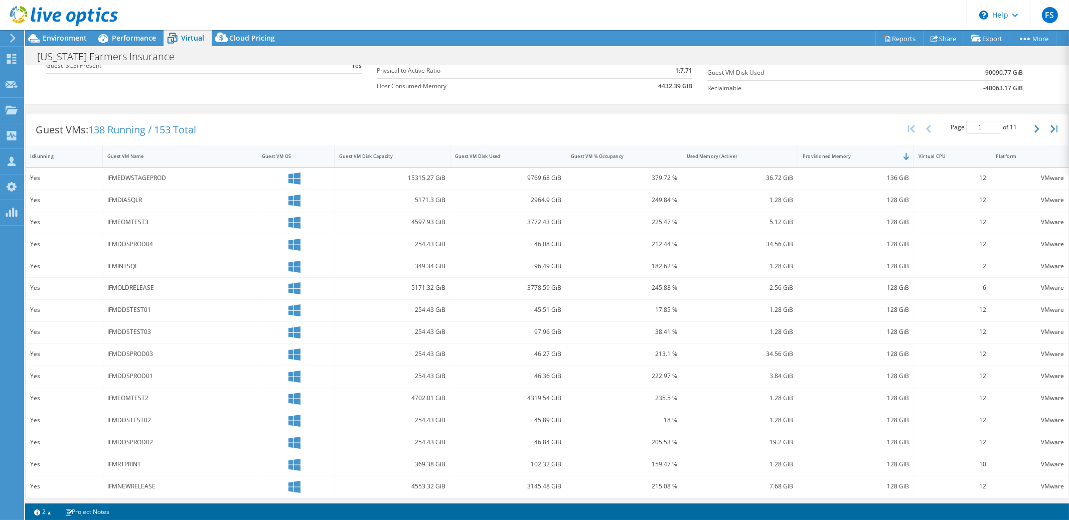
scroll to position [151, 0]
click at [1034, 124] on icon "button" at bounding box center [1036, 126] width 5 height 8
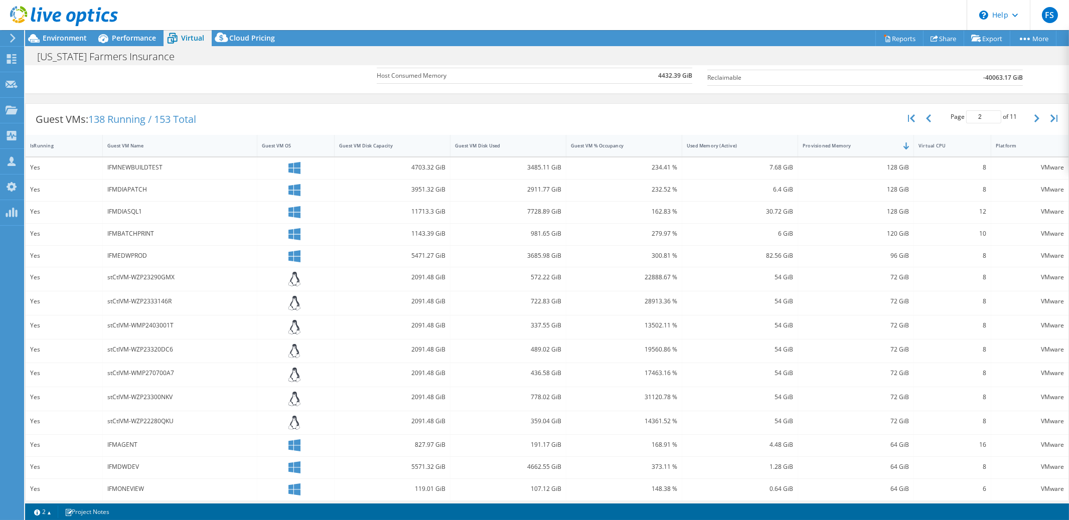
scroll to position [165, 0]
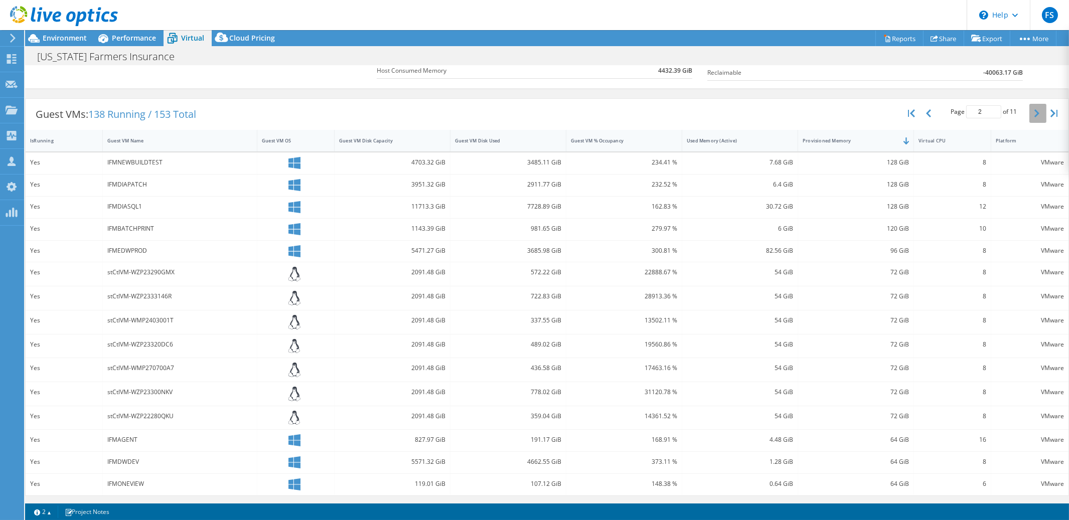
click at [1034, 113] on icon "button" at bounding box center [1036, 113] width 5 height 8
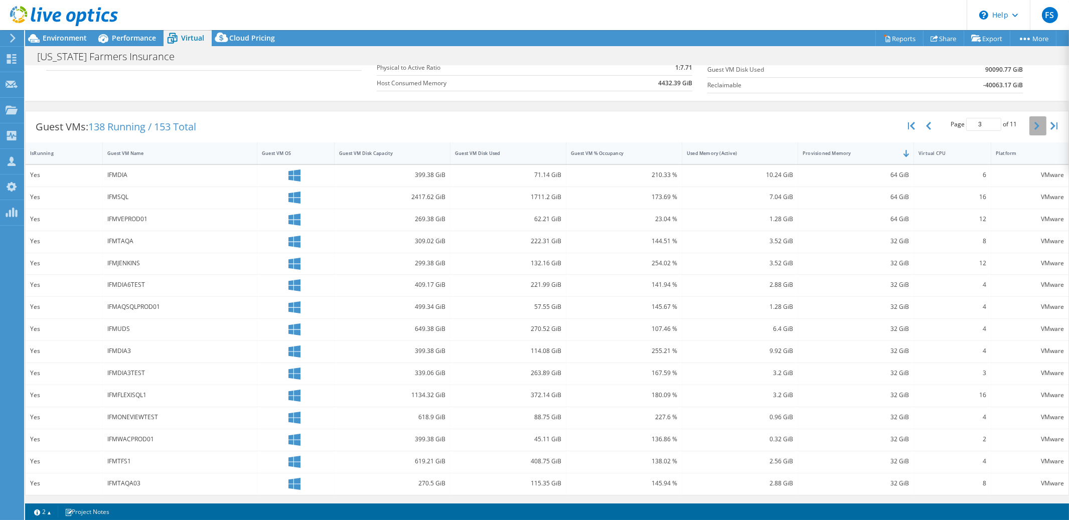
scroll to position [151, 0]
click at [908, 127] on icon "button" at bounding box center [911, 126] width 7 height 8
type input "1"
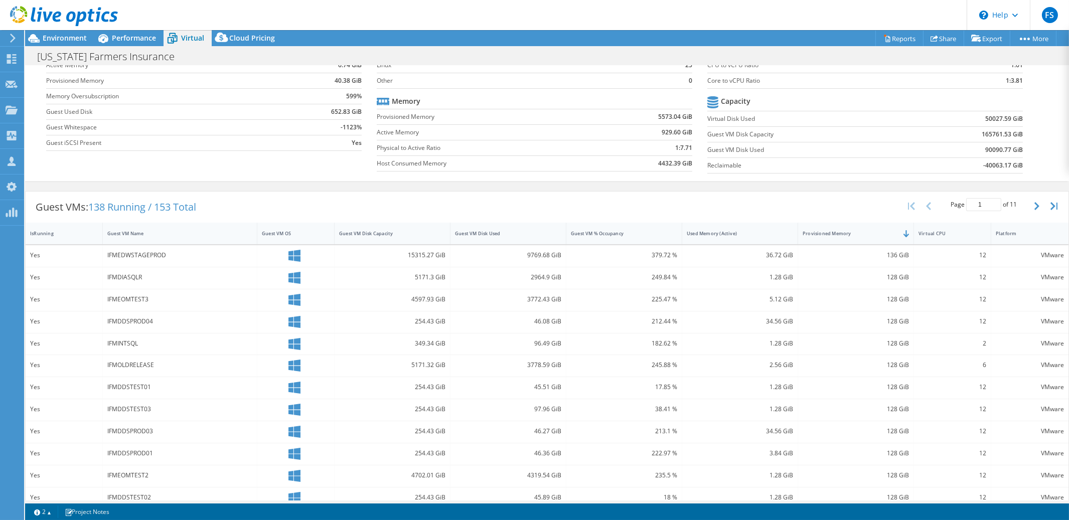
scroll to position [0, 0]
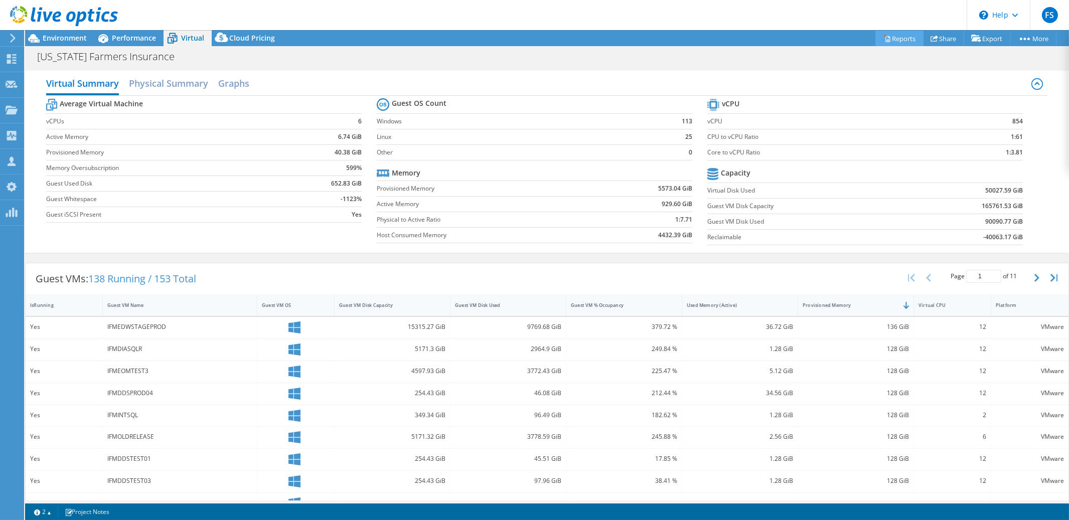
click at [890, 41] on link "Reports" at bounding box center [899, 39] width 48 height 16
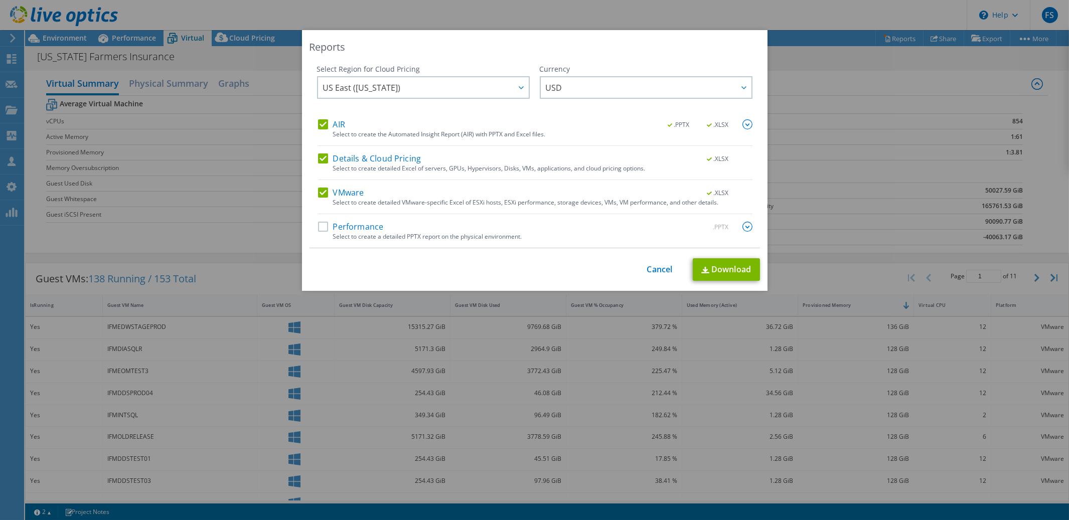
click at [320, 159] on label "Details & Cloud Pricing" at bounding box center [369, 158] width 103 height 10
click at [0, 0] on input "Details & Cloud Pricing" at bounding box center [0, 0] width 0 height 0
click at [318, 194] on label "VMware" at bounding box center [341, 193] width 46 height 10
click at [0, 0] on input "VMware" at bounding box center [0, 0] width 0 height 0
click at [728, 271] on link "Download" at bounding box center [726, 269] width 67 height 23
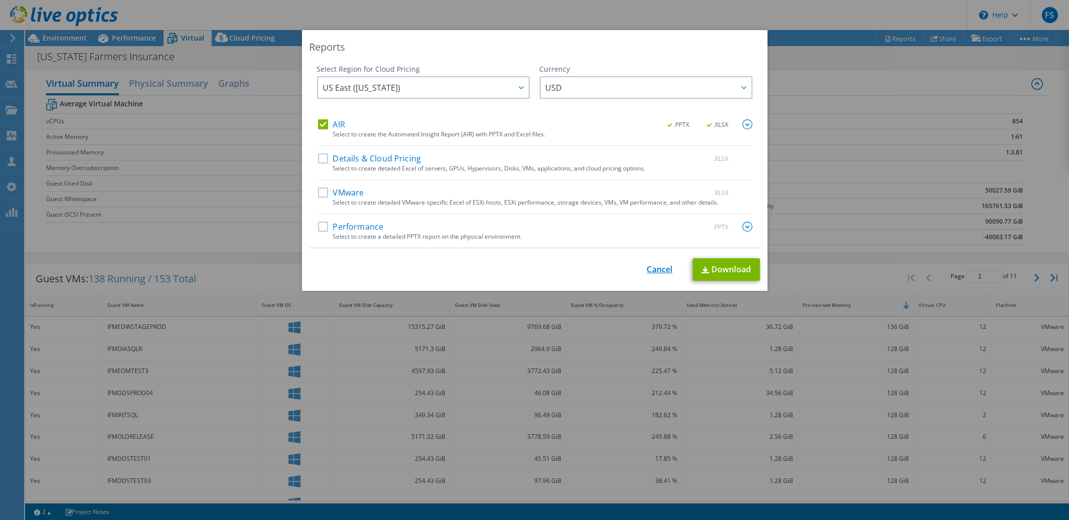
click at [656, 271] on link "Cancel" at bounding box center [660, 270] width 26 height 10
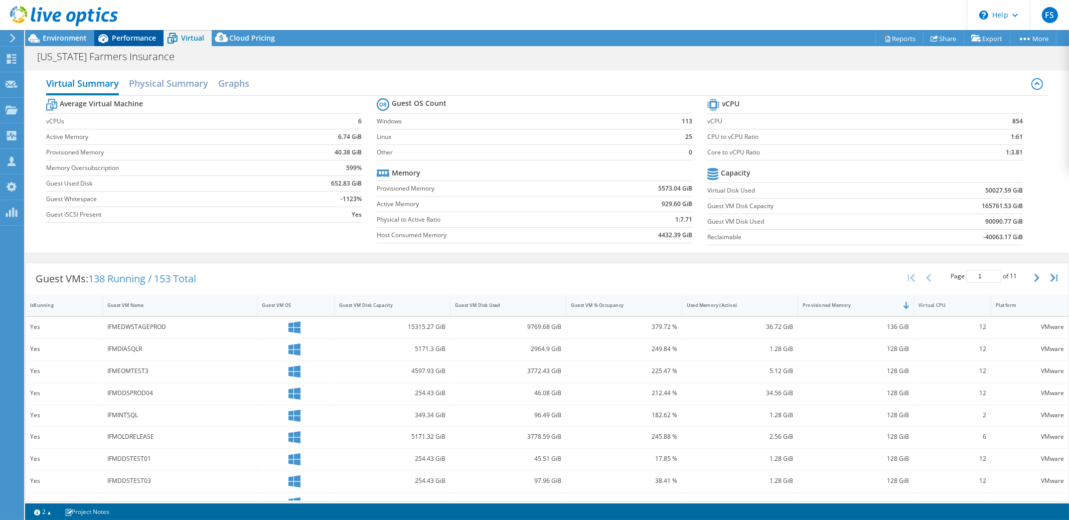
click at [136, 41] on span "Performance" at bounding box center [134, 38] width 44 height 10
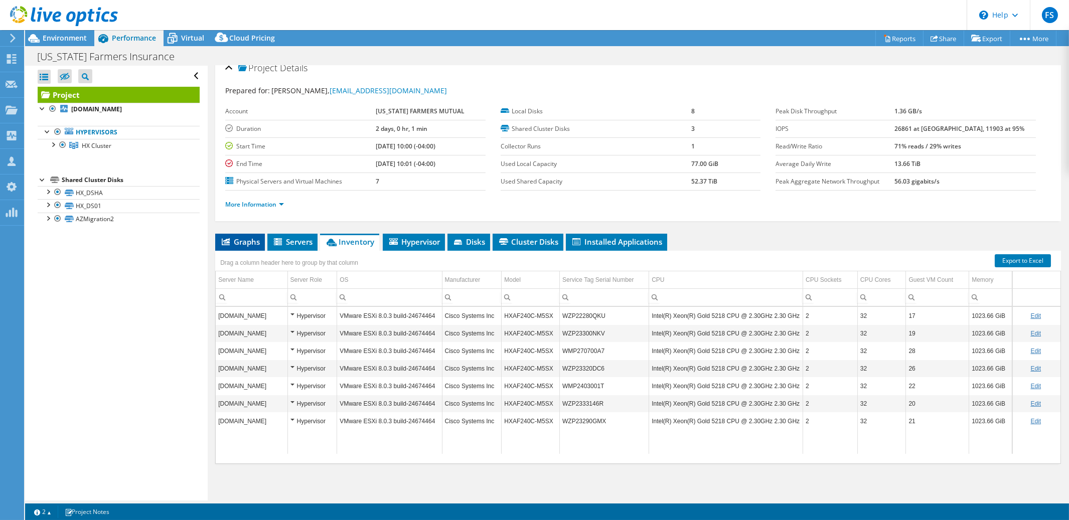
click at [231, 242] on span "Graphs" at bounding box center [240, 242] width 40 height 10
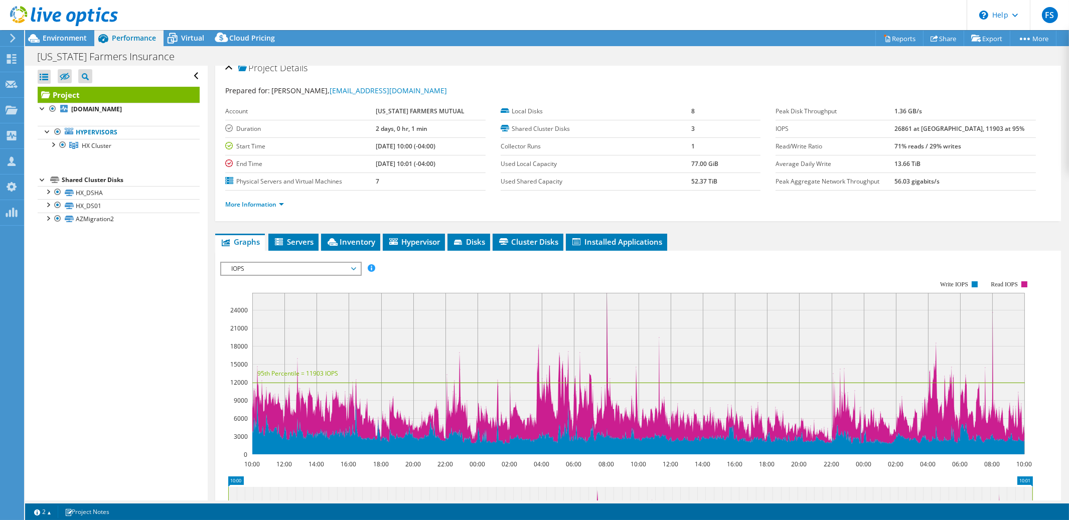
click at [354, 269] on span "IOPS" at bounding box center [290, 269] width 129 height 12
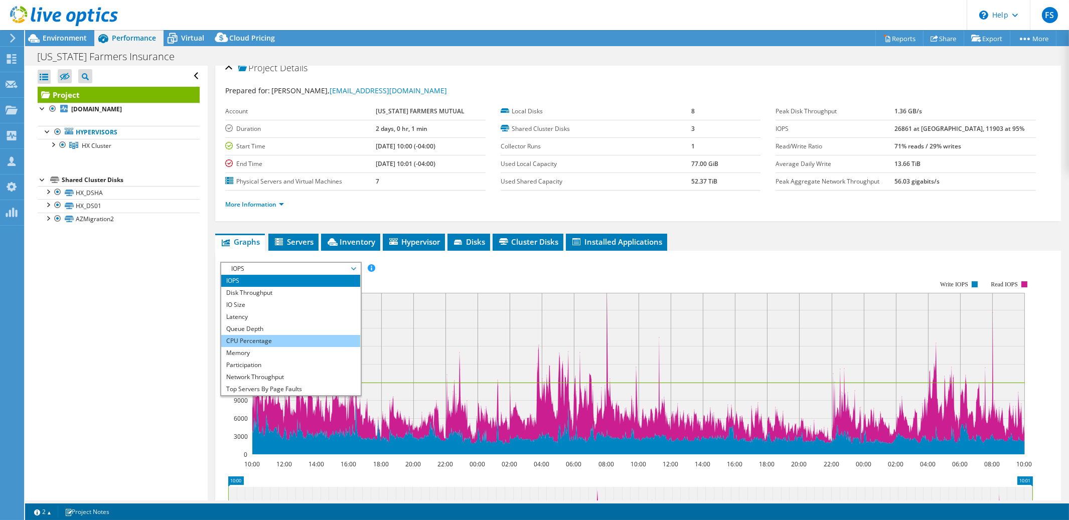
click at [300, 336] on li "CPU Percentage" at bounding box center [290, 341] width 139 height 12
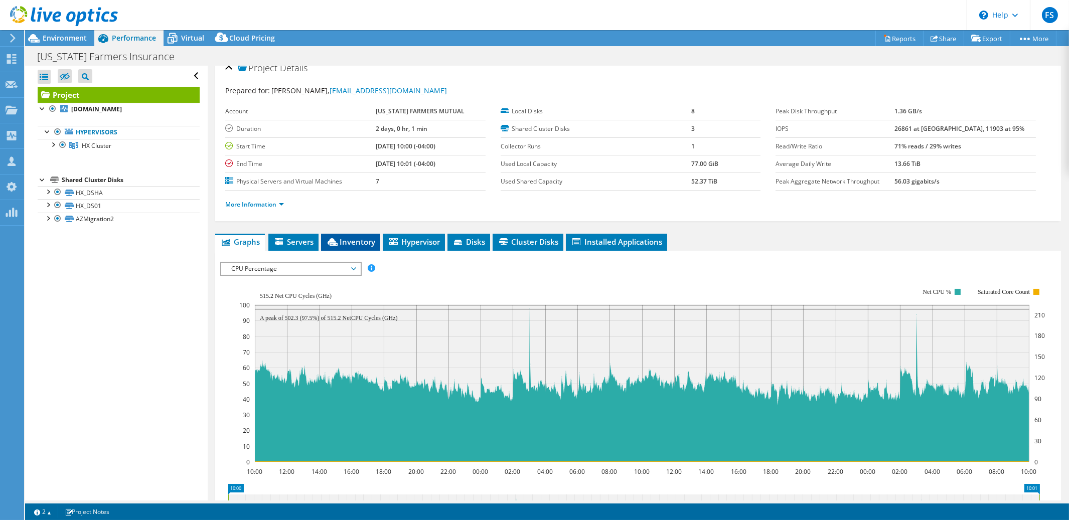
click at [361, 239] on span "Inventory" at bounding box center [350, 242] width 49 height 10
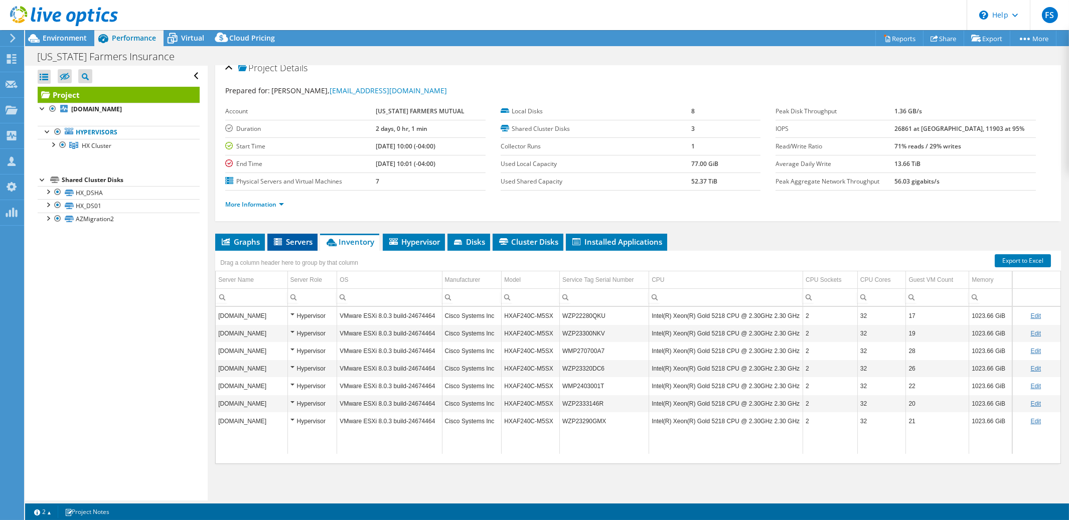
click at [287, 240] on span "Servers" at bounding box center [292, 242] width 40 height 10
